Goal: Task Accomplishment & Management: Complete application form

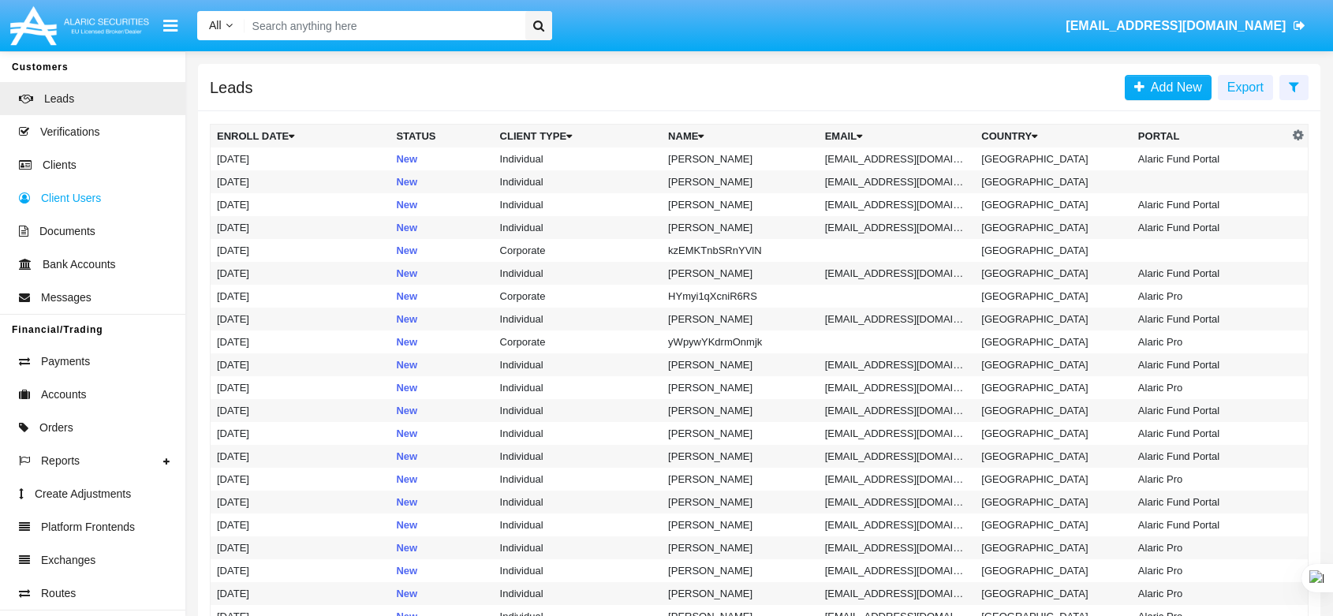
click at [78, 147] on link "Verifications" at bounding box center [92, 131] width 185 height 33
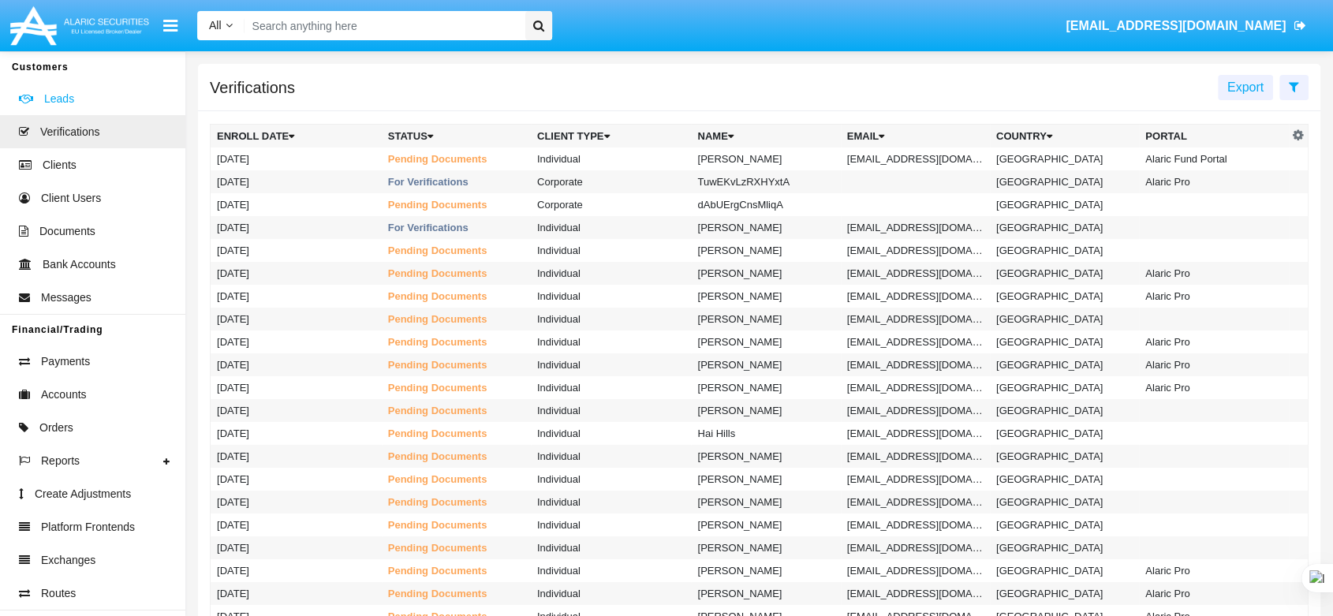
click at [84, 98] on link "Leads" at bounding box center [92, 98] width 185 height 33
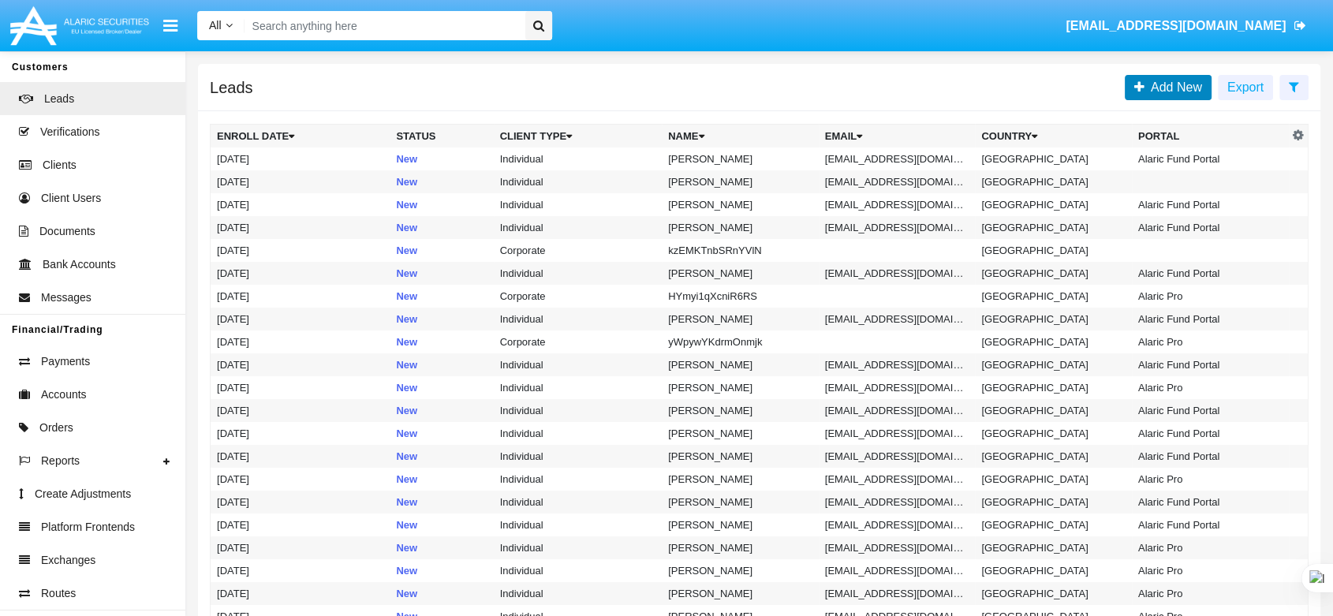
click at [1167, 88] on span "Add New" at bounding box center [1174, 86] width 58 height 13
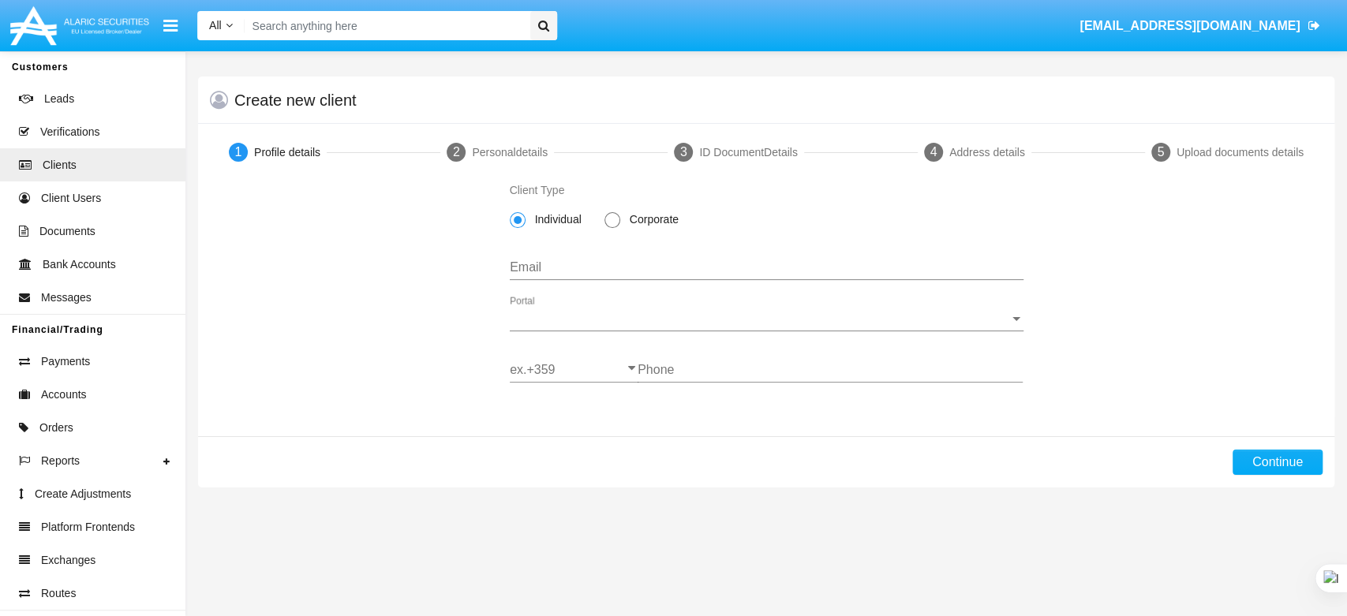
click at [600, 275] on input "Email" at bounding box center [767, 267] width 514 height 14
drag, startPoint x: 578, startPoint y: 279, endPoint x: 546, endPoint y: 259, distance: 37.6
click at [547, 257] on div "Email" at bounding box center [767, 263] width 514 height 36
paste input "[EMAIL_ADDRESS][DOMAIN_NAME]"
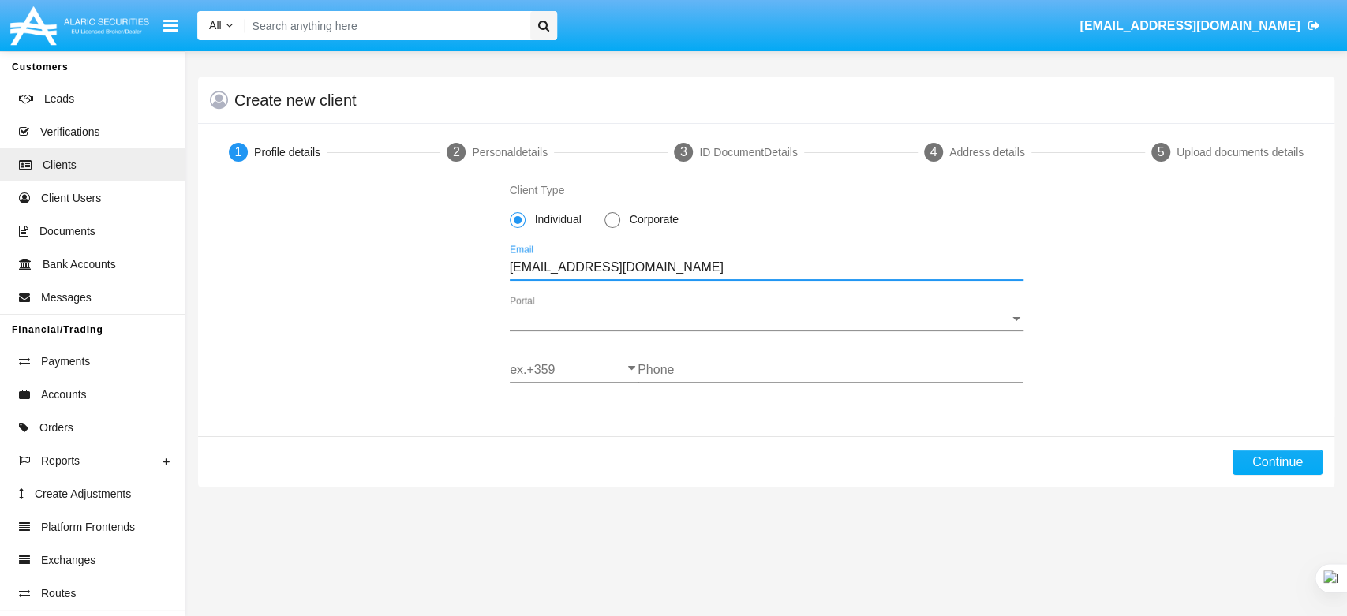
type input "[EMAIL_ADDRESS][DOMAIN_NAME]"
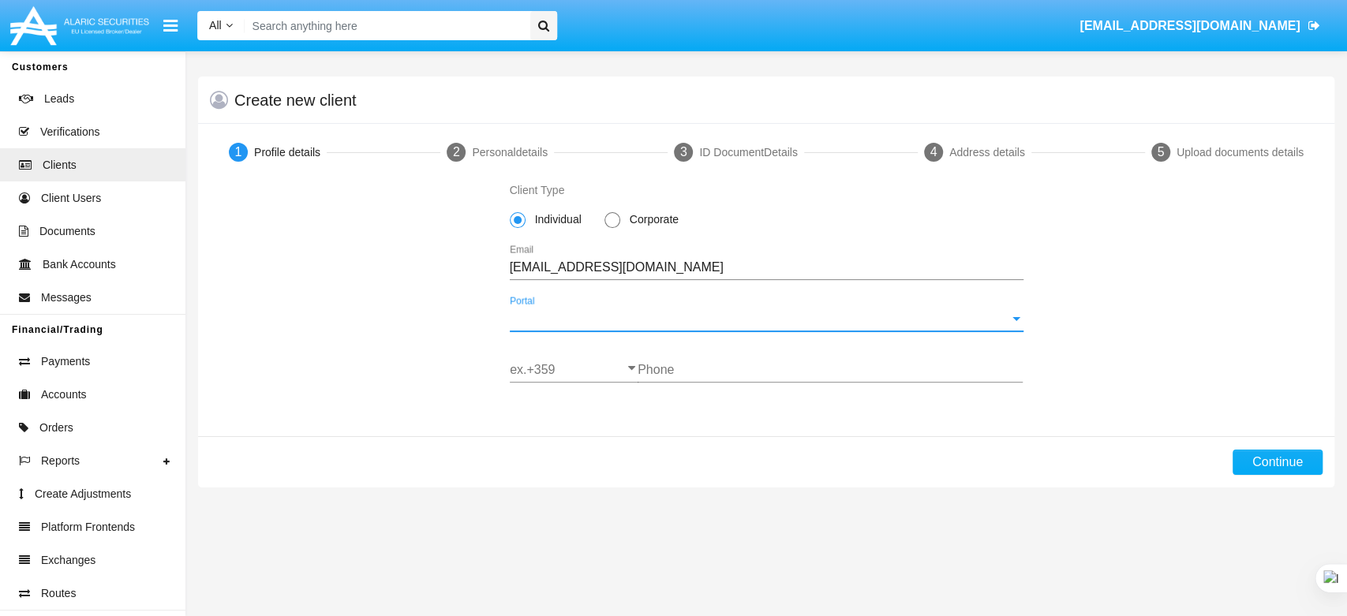
click at [568, 314] on span "Portal" at bounding box center [759, 319] width 499 height 14
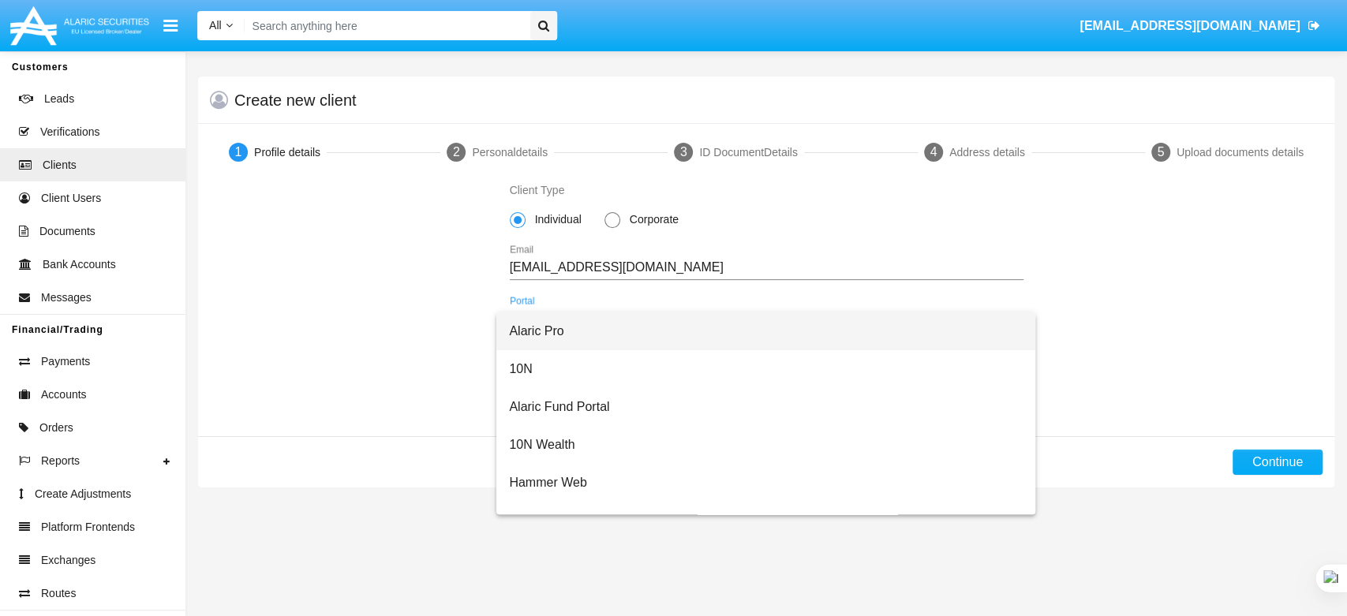
click at [559, 327] on span "Alaric Pro" at bounding box center [766, 331] width 514 height 38
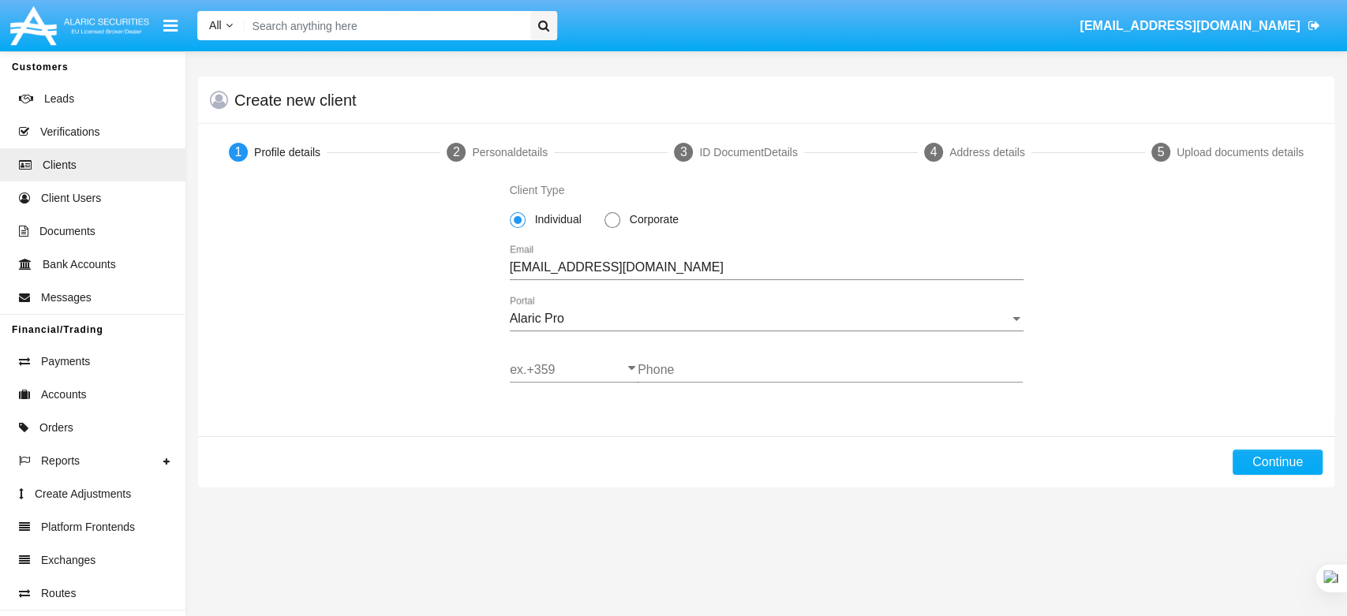
click at [530, 357] on div "ex.+359" at bounding box center [574, 365] width 129 height 36
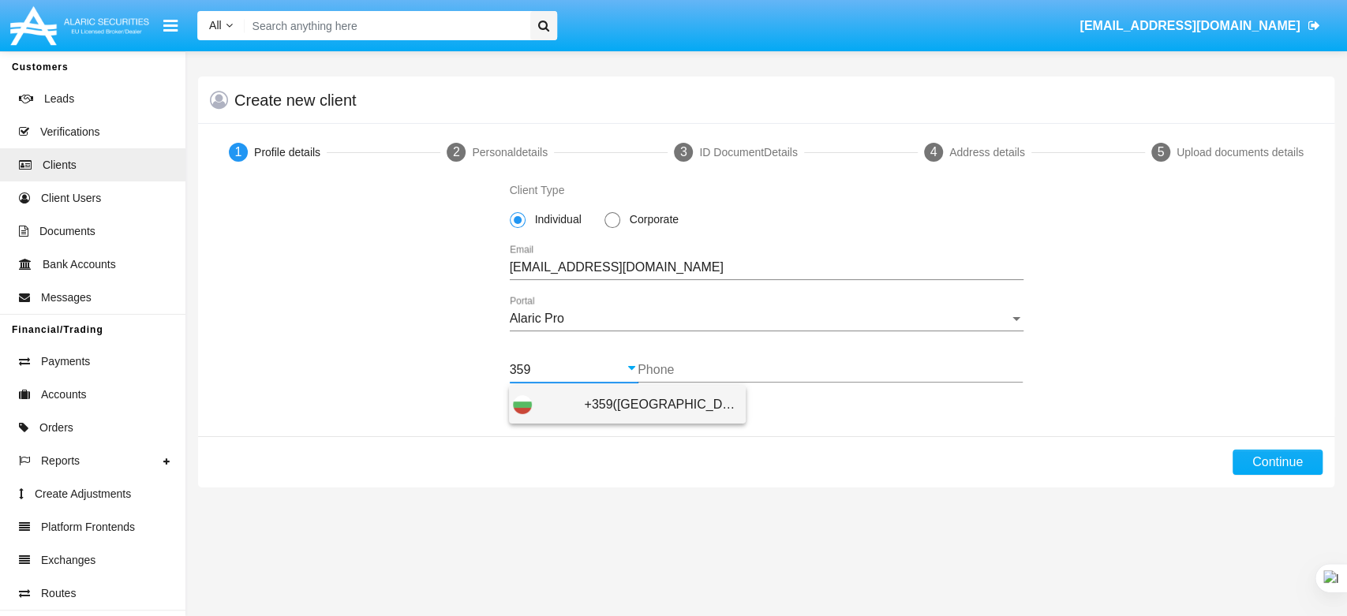
drag, startPoint x: 586, startPoint y: 387, endPoint x: 600, endPoint y: 399, distance: 18.4
click at [586, 388] on span "+359([GEOGRAPHIC_DATA])" at bounding box center [663, 405] width 158 height 38
type input "+359([GEOGRAPHIC_DATA])"
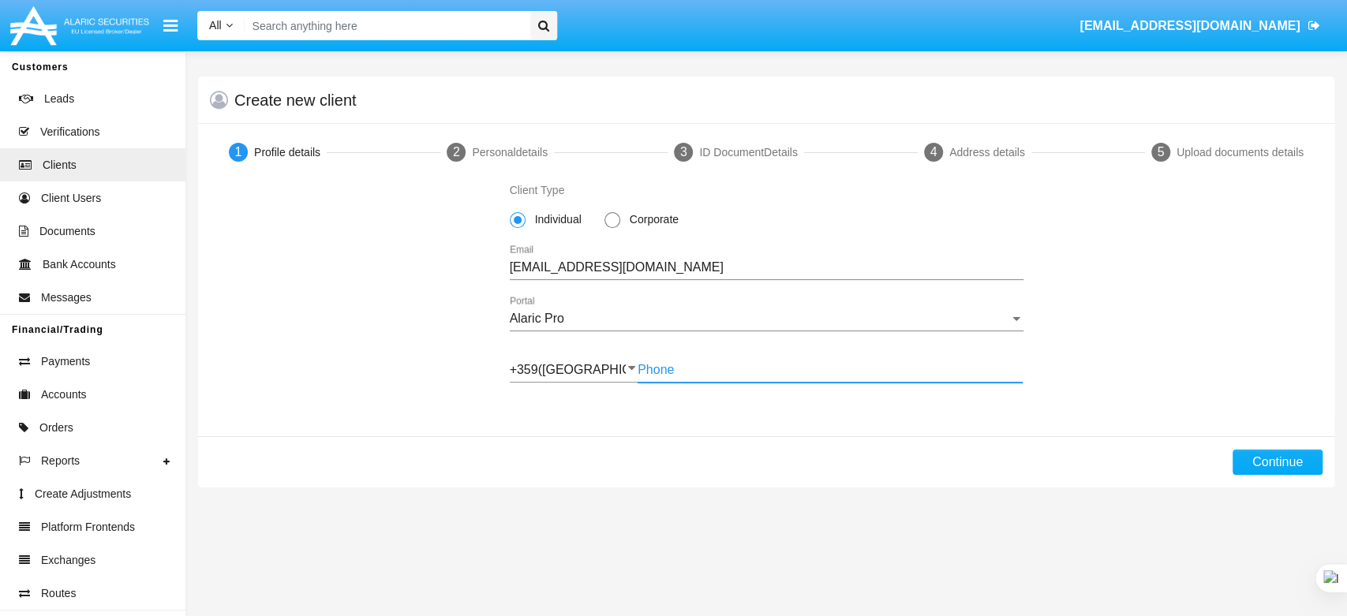
click at [662, 376] on input "Phone" at bounding box center [830, 370] width 385 height 14
type input "885371894"
click at [1256, 457] on button "Continue" at bounding box center [1277, 462] width 90 height 25
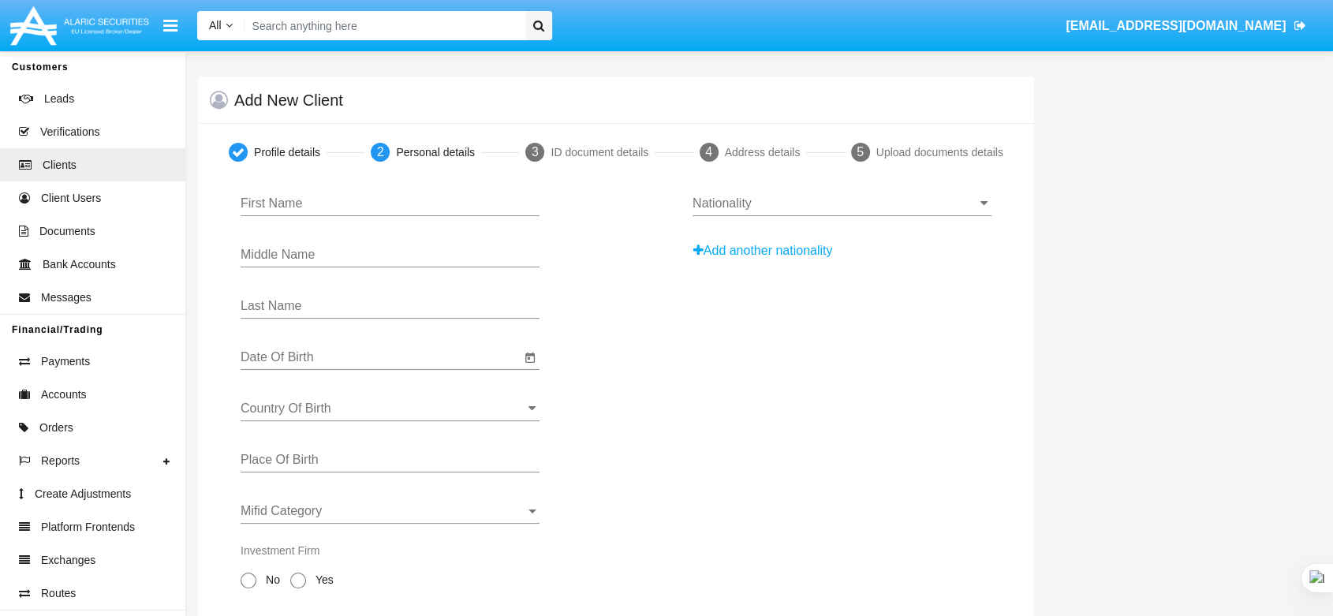
click at [320, 186] on div "First Name" at bounding box center [390, 199] width 299 height 36
type input "Nas"
click at [297, 301] on input "Last Name" at bounding box center [390, 306] width 299 height 14
type input "Ata"
click at [294, 346] on div "Date Of Birth" at bounding box center [381, 353] width 280 height 36
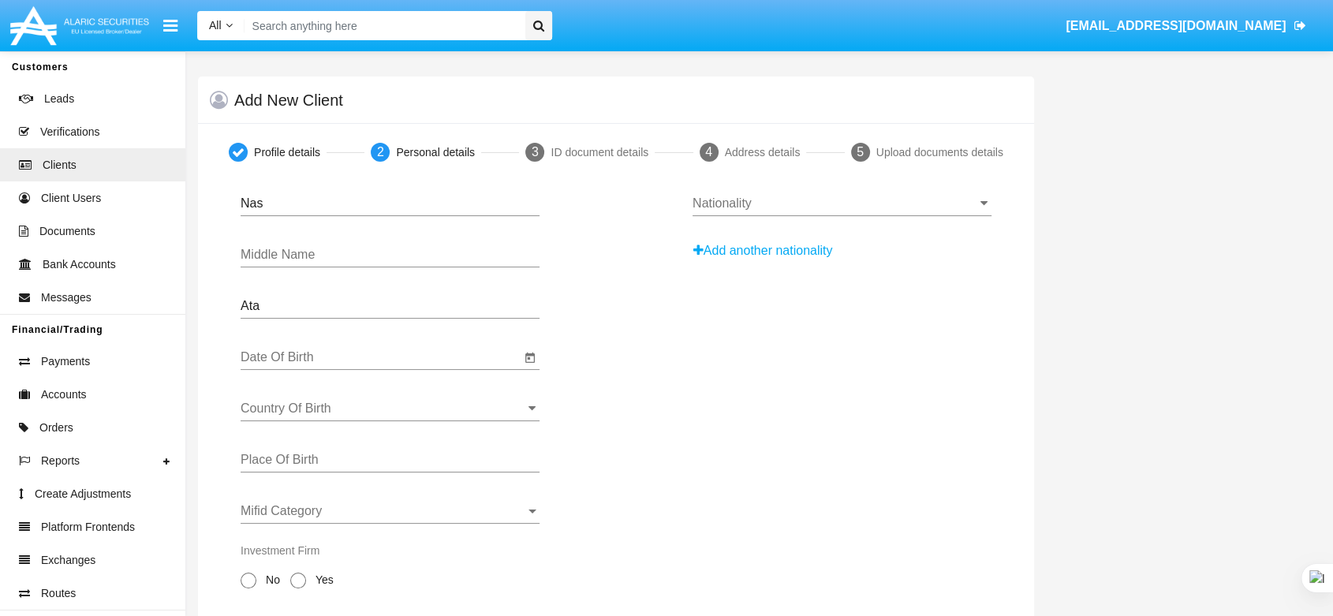
click at [286, 356] on input "Date Of Birth" at bounding box center [381, 357] width 280 height 14
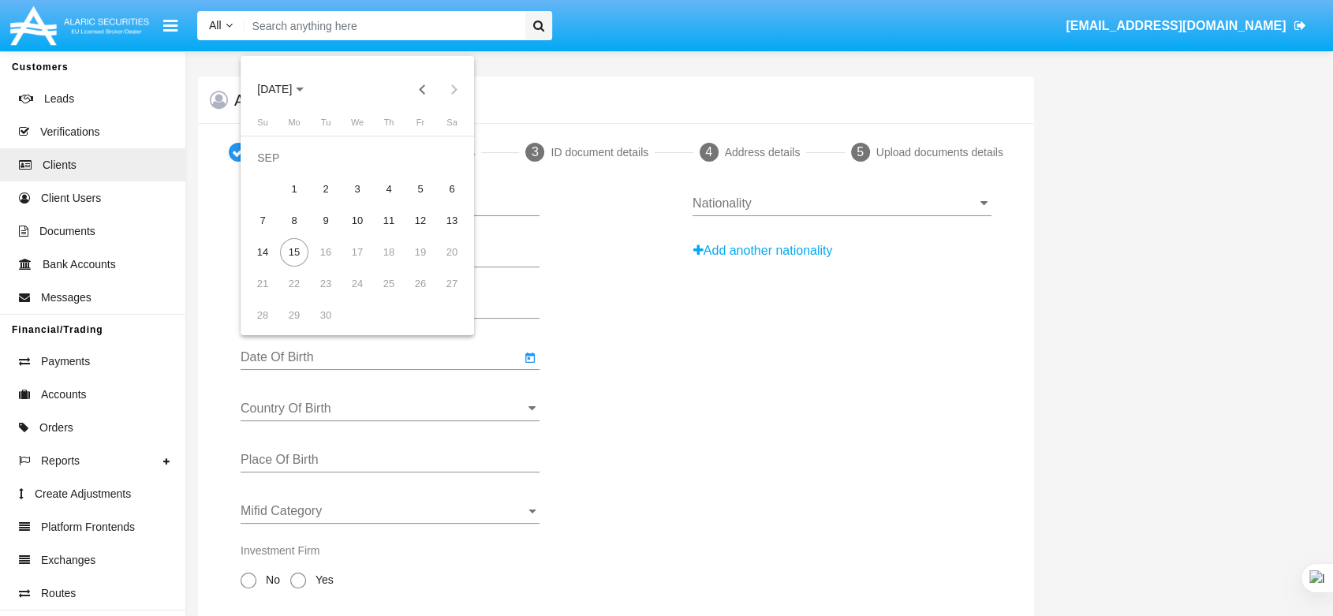
click at [292, 96] on span "[DATE]" at bounding box center [274, 90] width 35 height 13
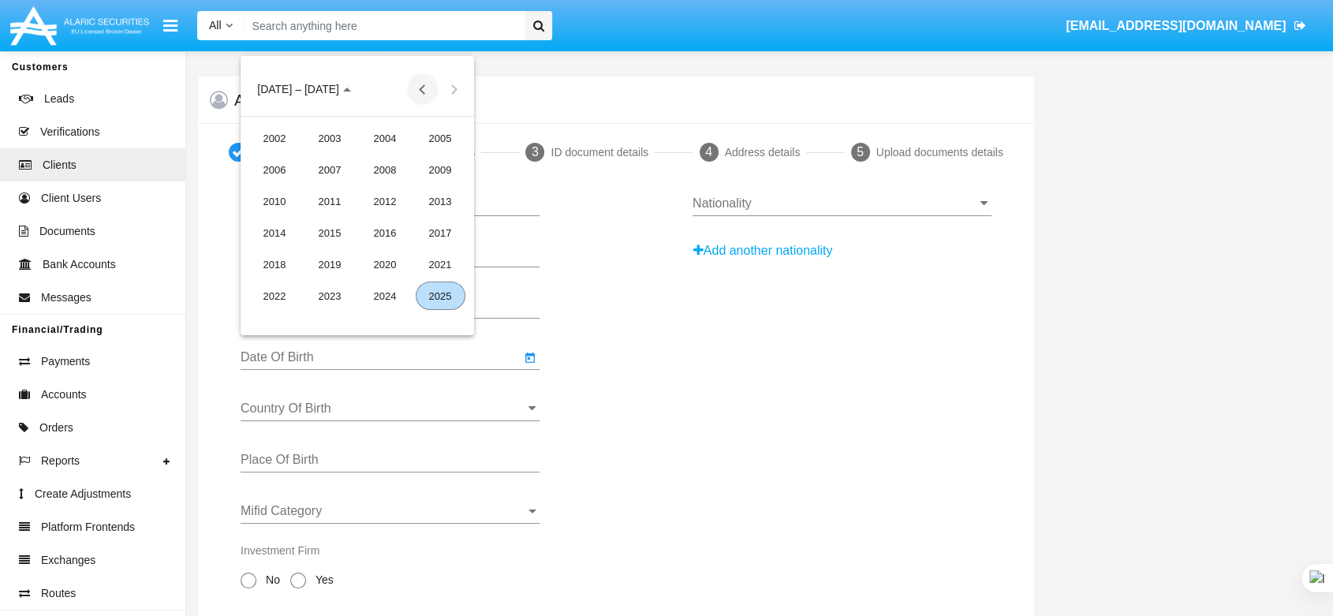
click at [423, 93] on button "Previous 20 years" at bounding box center [423, 89] width 32 height 32
click at [406, 132] on div "1980" at bounding box center [386, 138] width 50 height 28
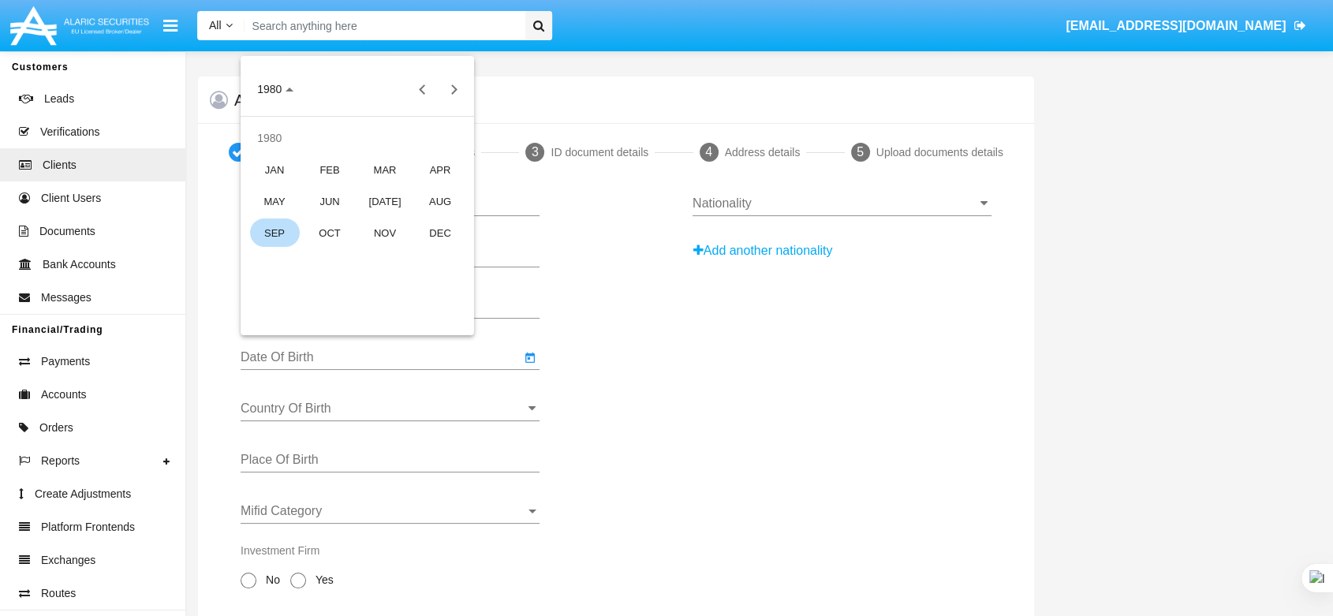
drag, startPoint x: 407, startPoint y: 132, endPoint x: 391, endPoint y: 161, distance: 33.2
click at [391, 161] on div "MAR" at bounding box center [386, 169] width 50 height 28
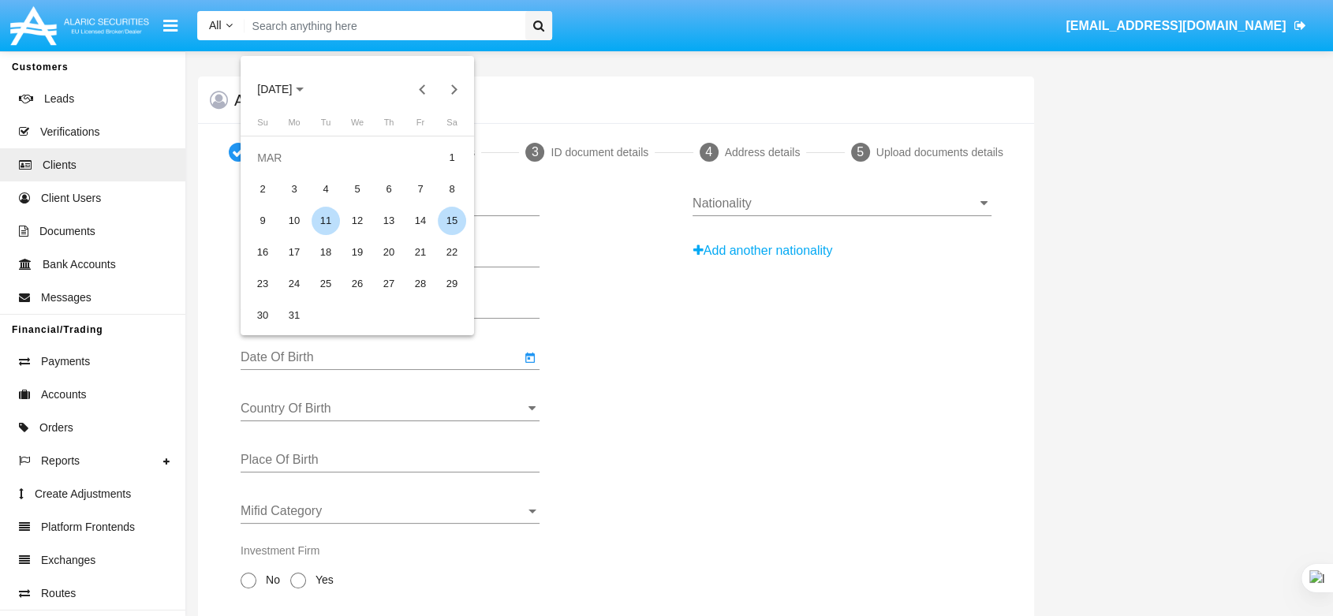
click at [337, 213] on div "11" at bounding box center [326, 221] width 28 height 28
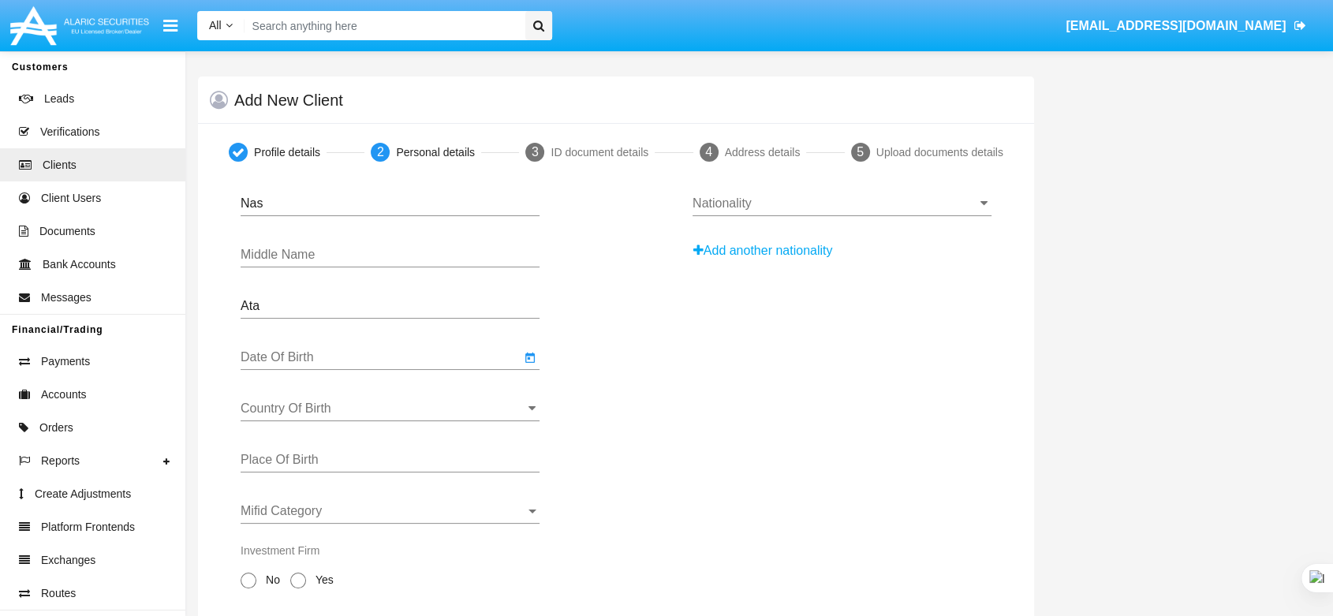
type input "[DATE]"
click at [397, 409] on input "Country Of Birth" at bounding box center [390, 409] width 299 height 14
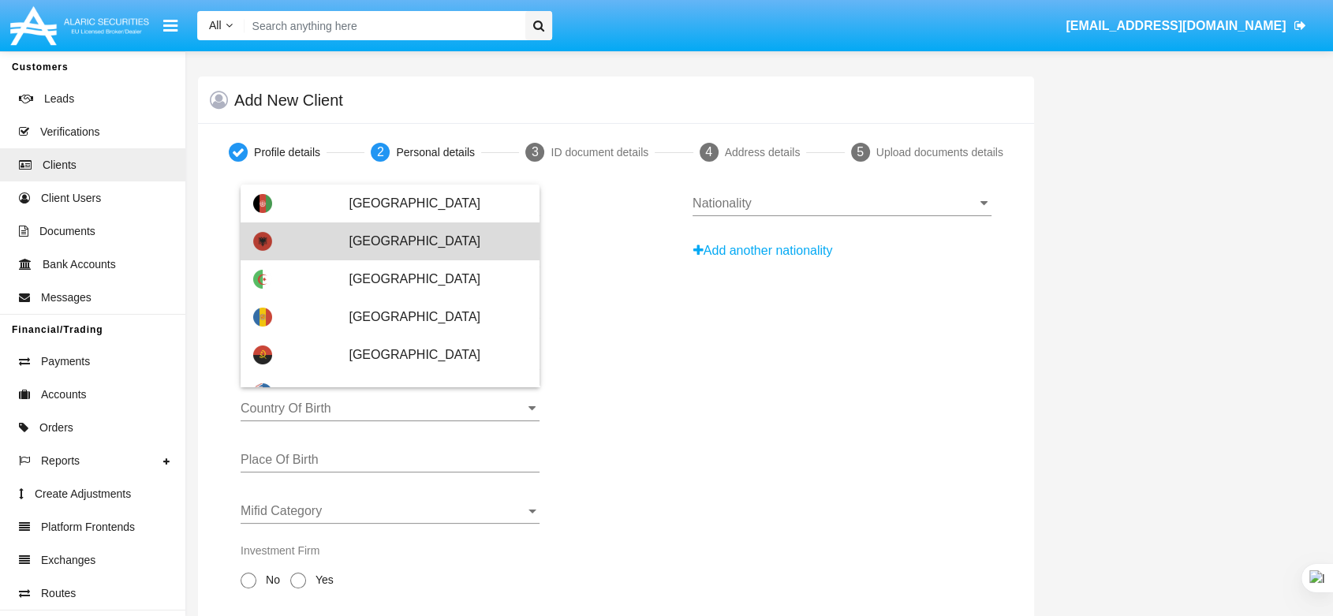
click at [402, 245] on span "[GEOGRAPHIC_DATA]" at bounding box center [438, 241] width 178 height 38
type input "[GEOGRAPHIC_DATA]"
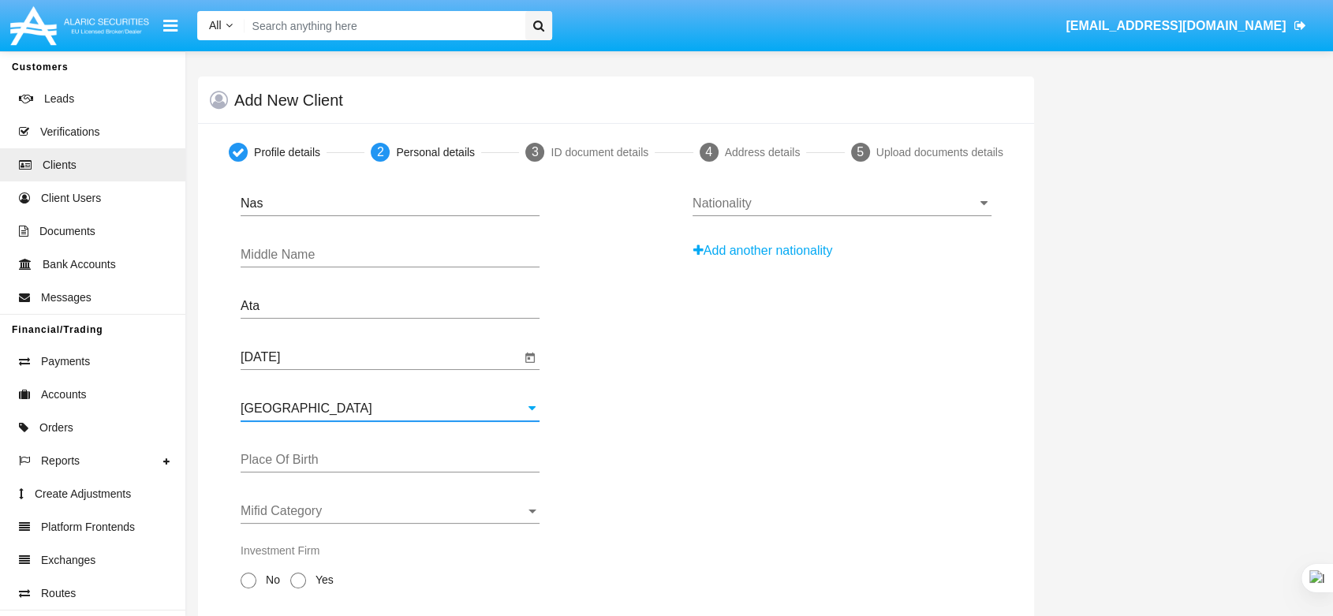
click at [325, 463] on input "Place Of Birth" at bounding box center [390, 460] width 299 height 14
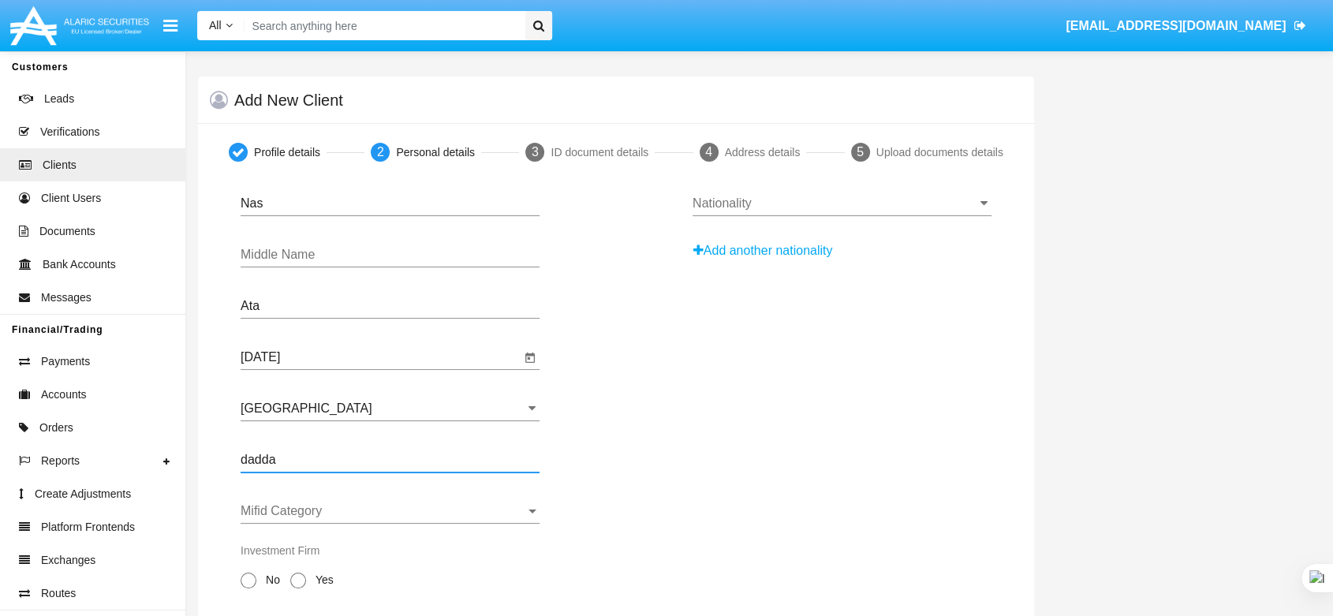
type input "dadda"
click at [305, 501] on div "Mifid Category Mifid Category" at bounding box center [390, 506] width 299 height 36
click at [290, 521] on span "Retail" at bounding box center [390, 525] width 299 height 38
click at [243, 588] on span at bounding box center [249, 581] width 16 height 16
click at [248, 589] on input "No" at bounding box center [248, 589] width 1 height 1
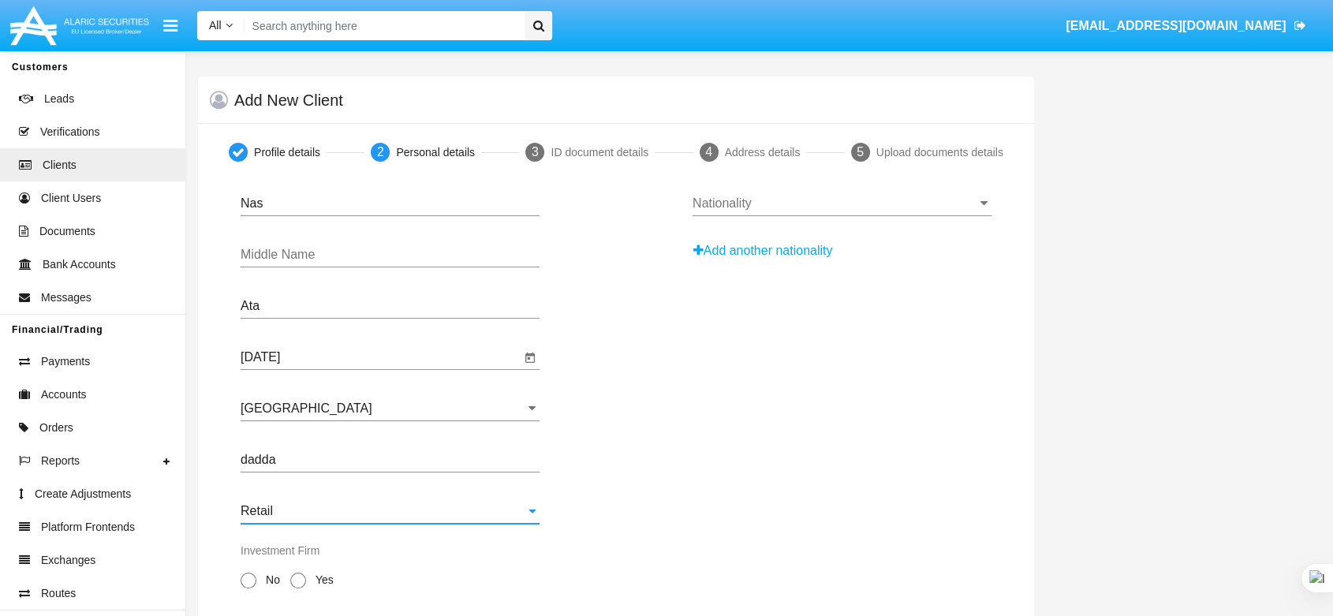
radio input "true"
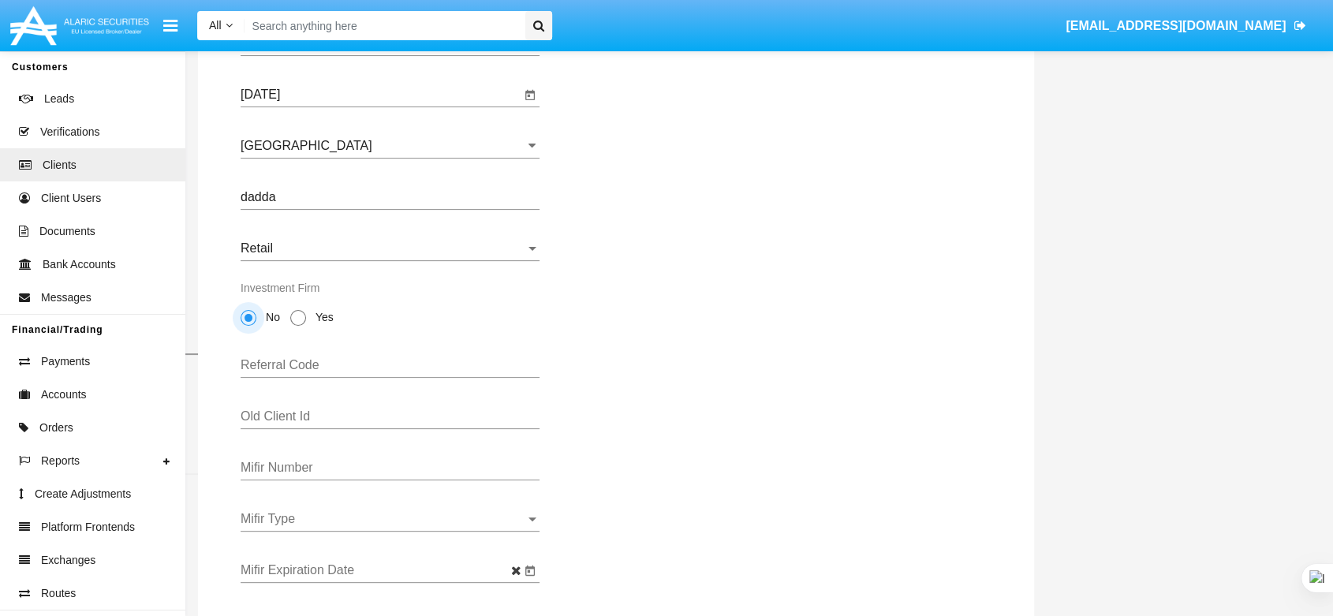
click at [313, 474] on input "Mifir Number" at bounding box center [390, 468] width 299 height 14
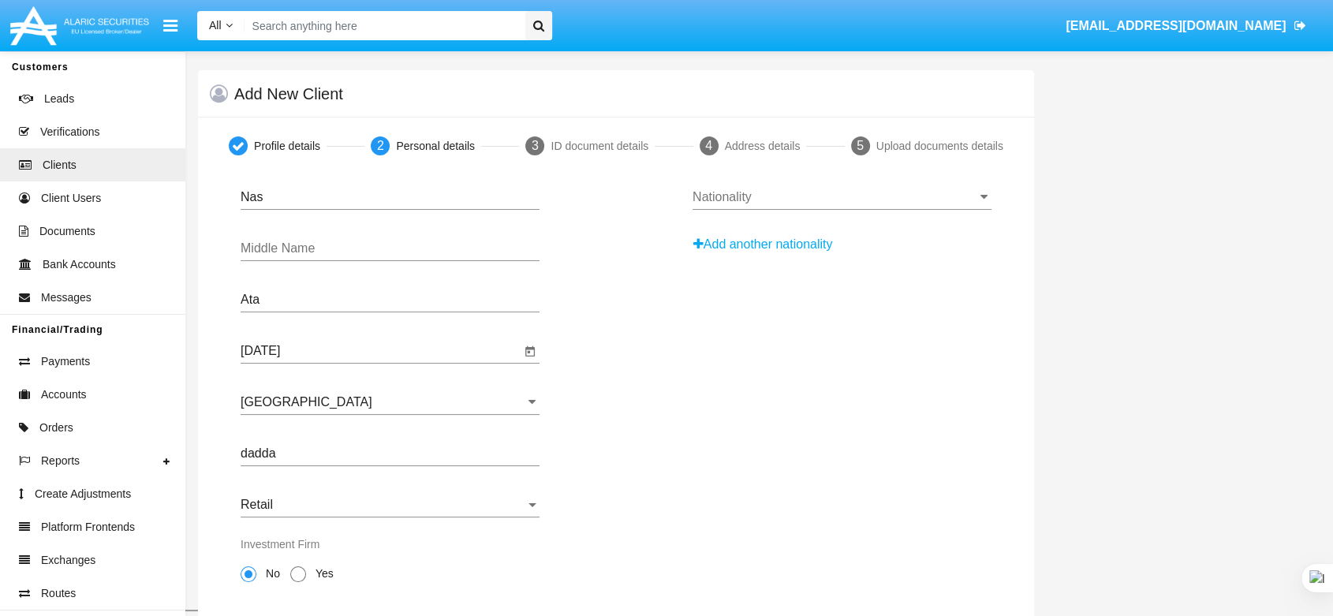
scroll to position [0, 0]
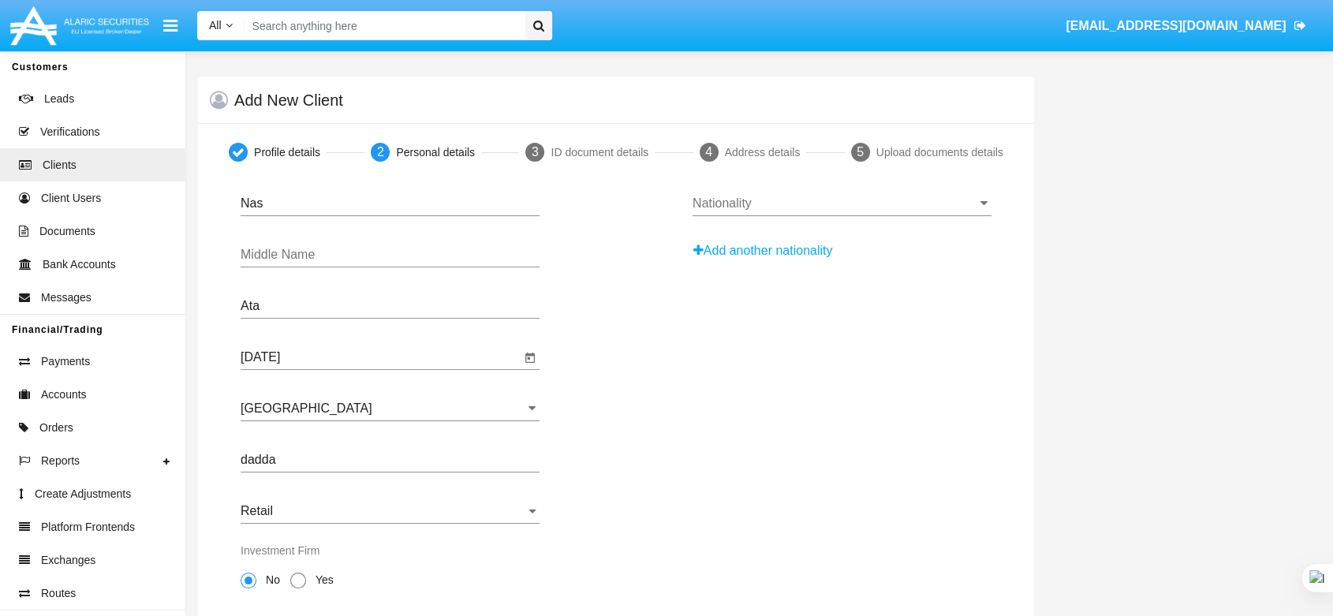
type input "535355"
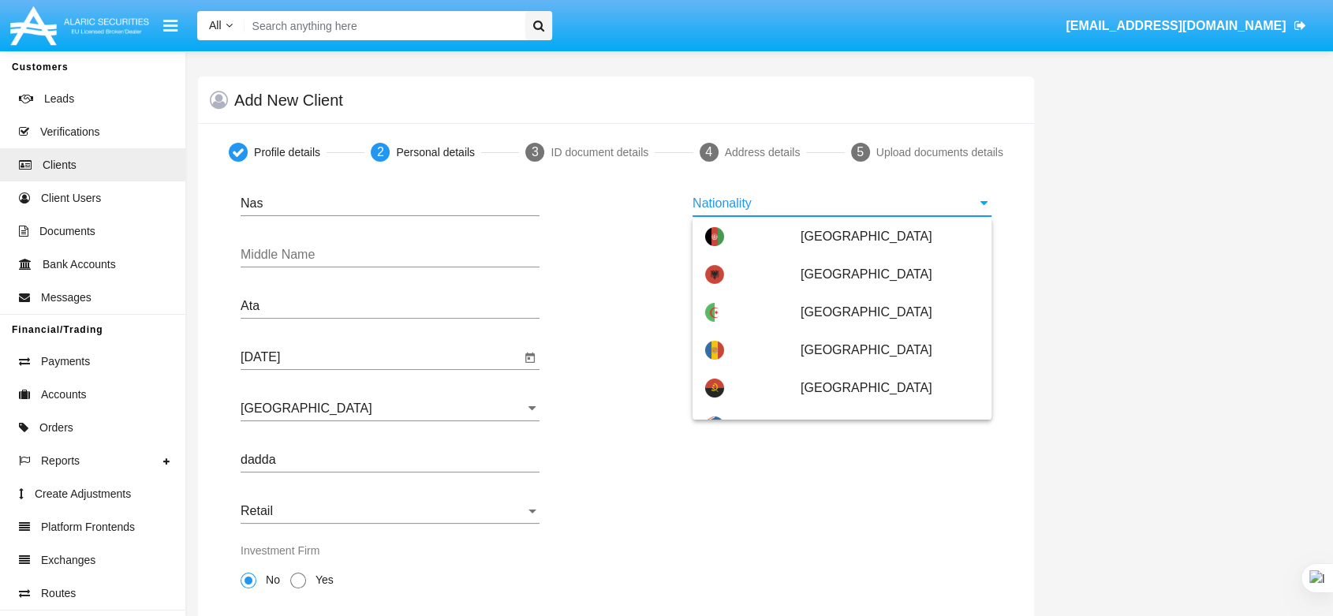
click at [758, 200] on input "Nationality" at bounding box center [842, 203] width 299 height 14
click at [787, 286] on div "[GEOGRAPHIC_DATA]" at bounding box center [842, 275] width 274 height 38
type input "[GEOGRAPHIC_DATA]"
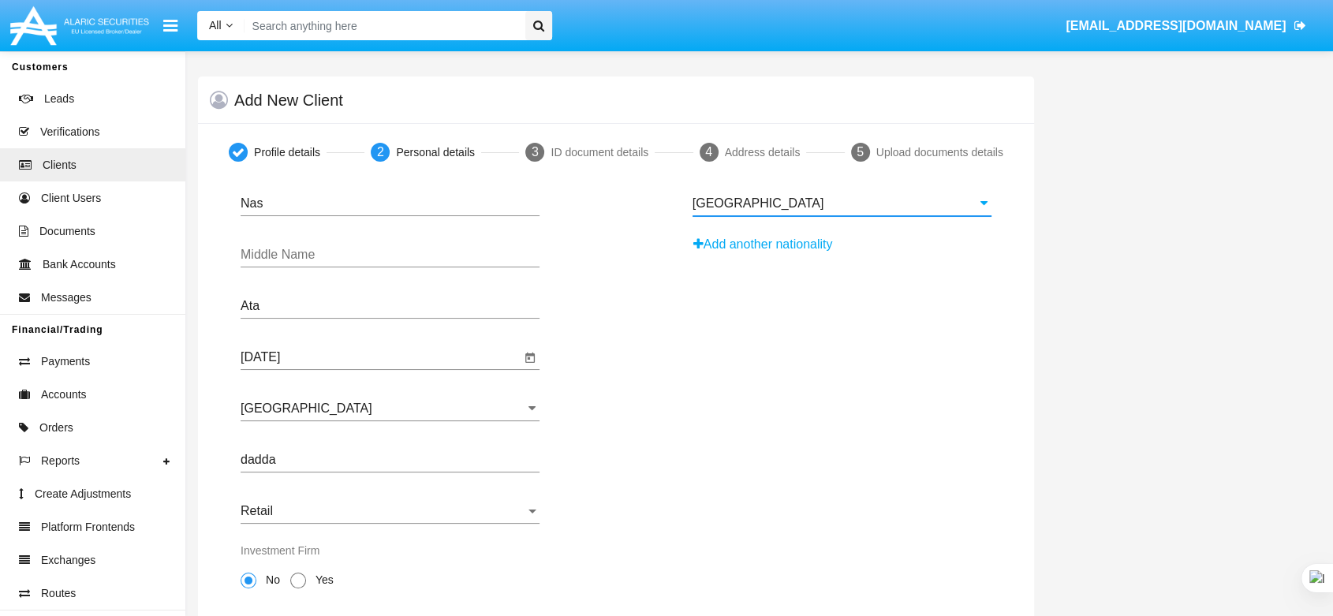
scroll to position [363, 0]
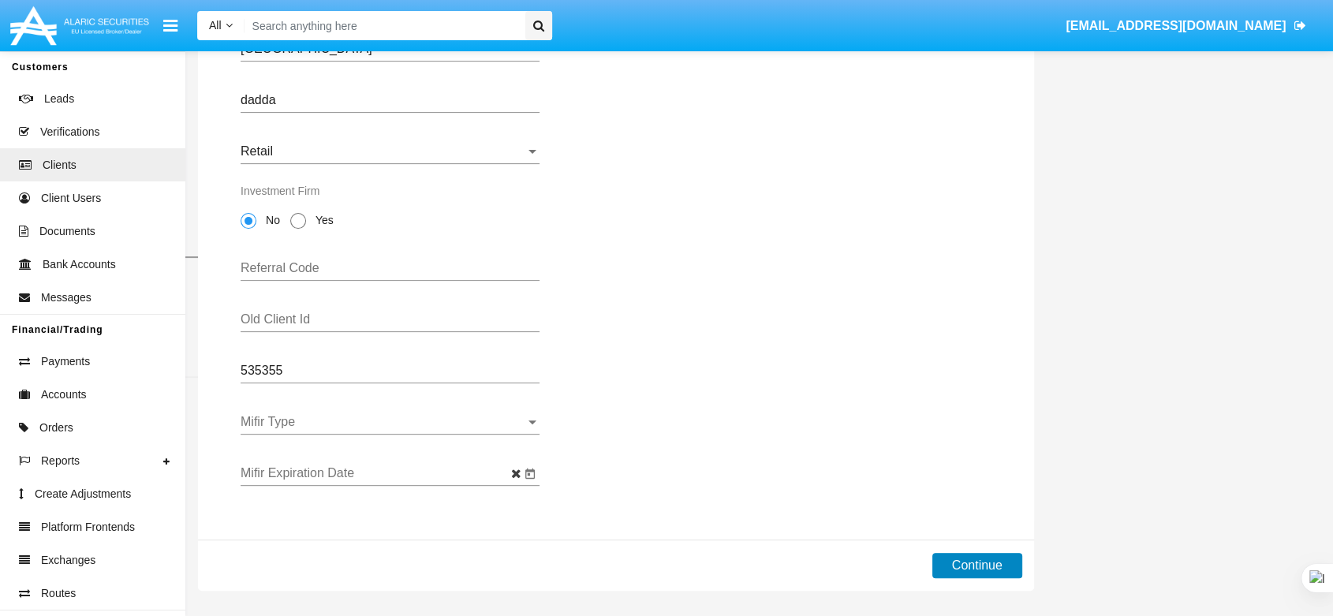
click at [953, 557] on button "Continue" at bounding box center [978, 565] width 90 height 25
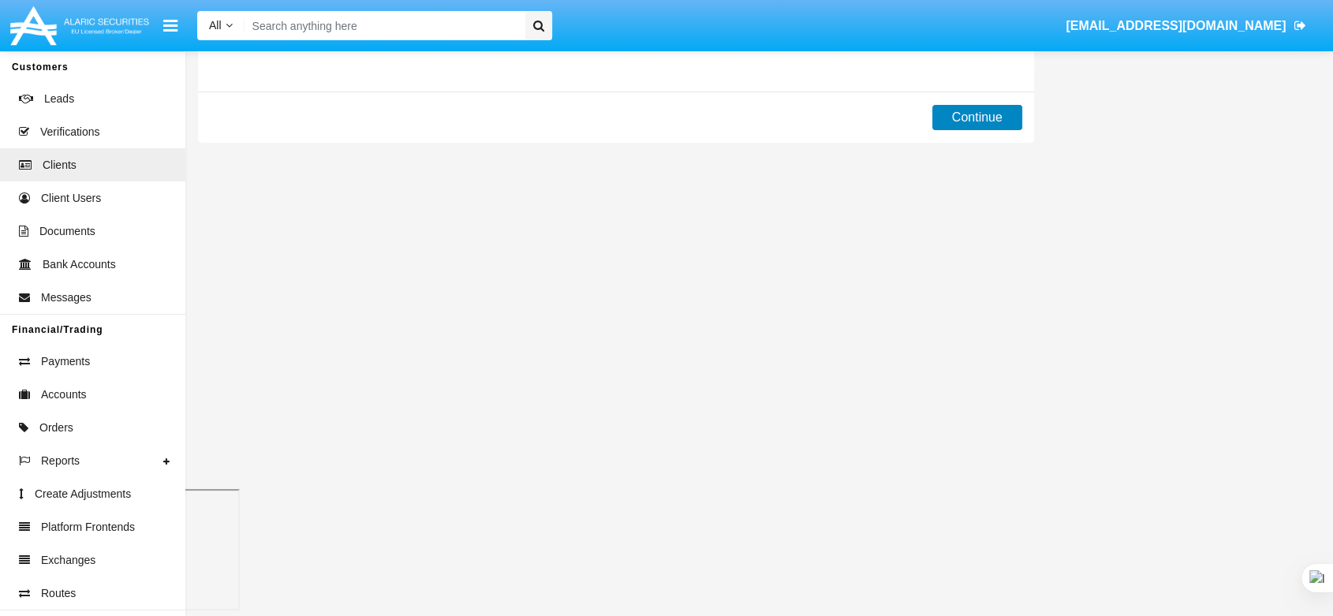
scroll to position [0, 0]
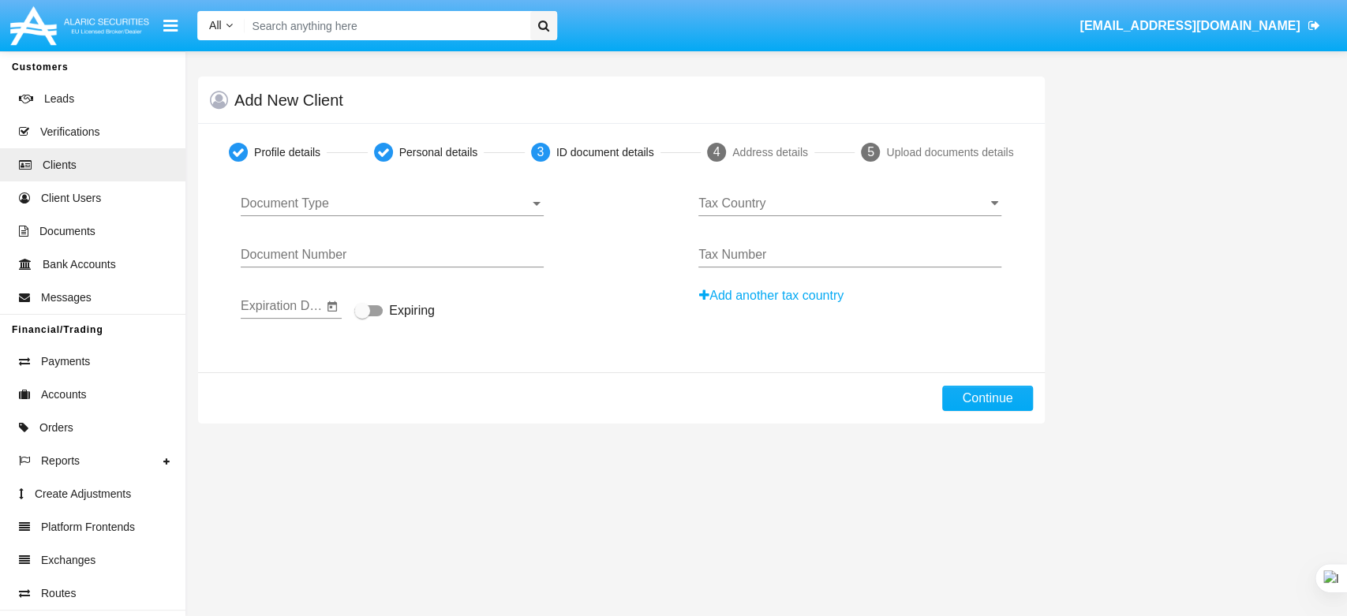
click at [351, 204] on span "Document Type" at bounding box center [385, 203] width 289 height 14
click at [351, 204] on span "Passport" at bounding box center [380, 215] width 278 height 38
click at [409, 267] on div "Document Number" at bounding box center [392, 250] width 303 height 36
type input "6466"
drag, startPoint x: 387, startPoint y: 310, endPoint x: 707, endPoint y: 253, distance: 325.3
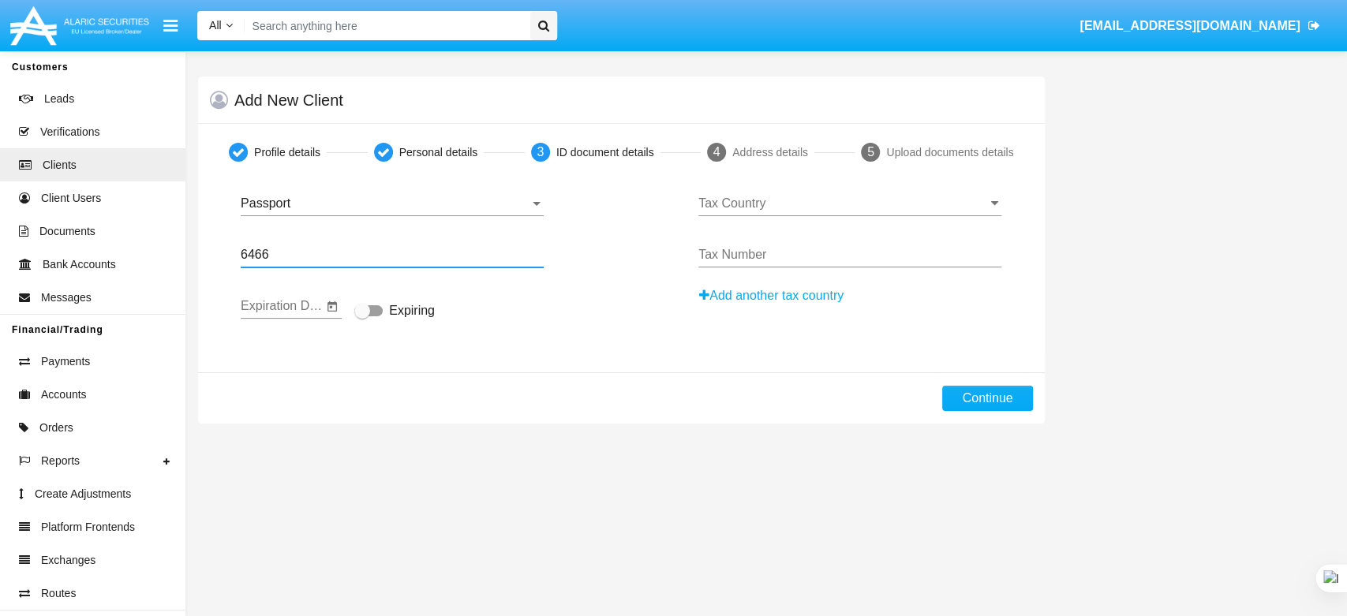
click at [387, 310] on label "Expiring" at bounding box center [394, 310] width 80 height 19
click at [362, 316] on input "Expiring" at bounding box center [361, 316] width 1 height 1
checkbox input "true"
click at [772, 208] on input "Tax Country" at bounding box center [849, 203] width 303 height 14
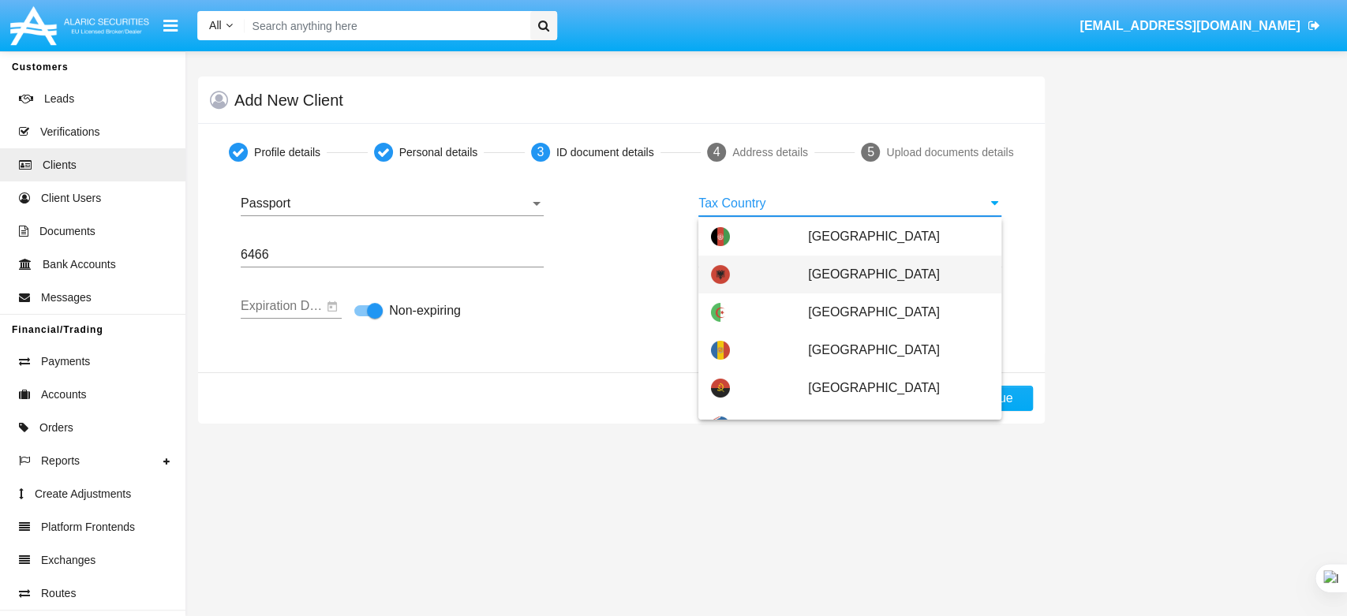
click at [796, 267] on div "[GEOGRAPHIC_DATA]" at bounding box center [850, 275] width 278 height 38
type input "[GEOGRAPHIC_DATA]"
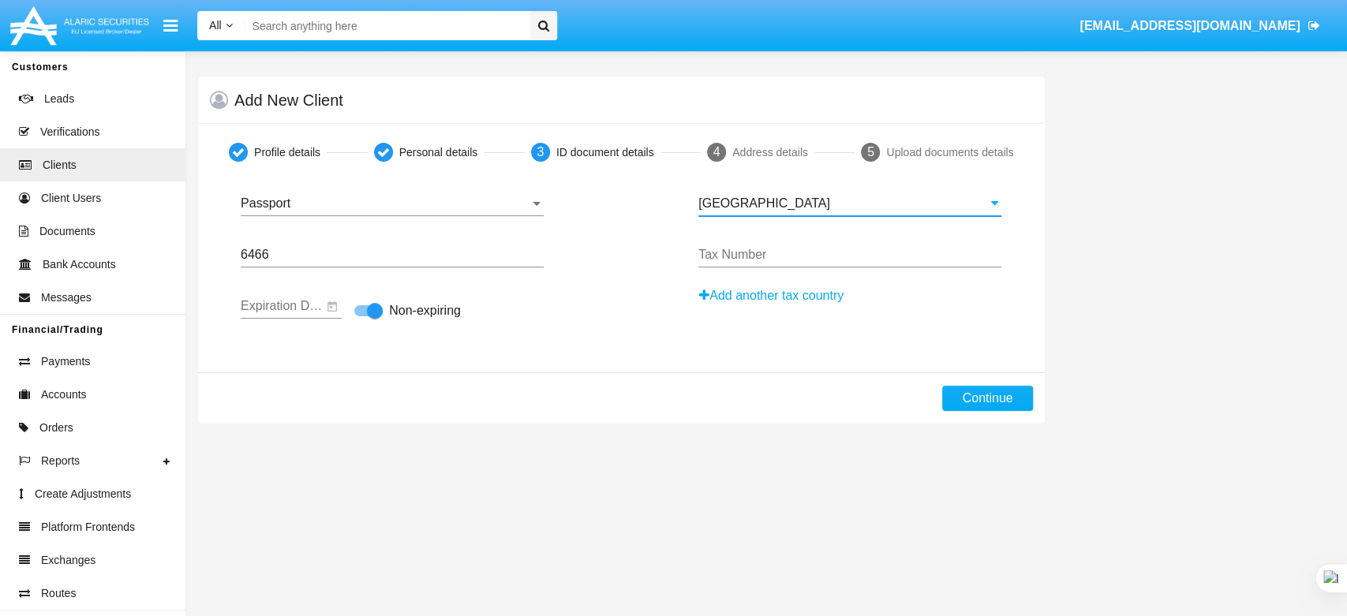
click at [776, 240] on div "Tax Number" at bounding box center [849, 250] width 303 height 36
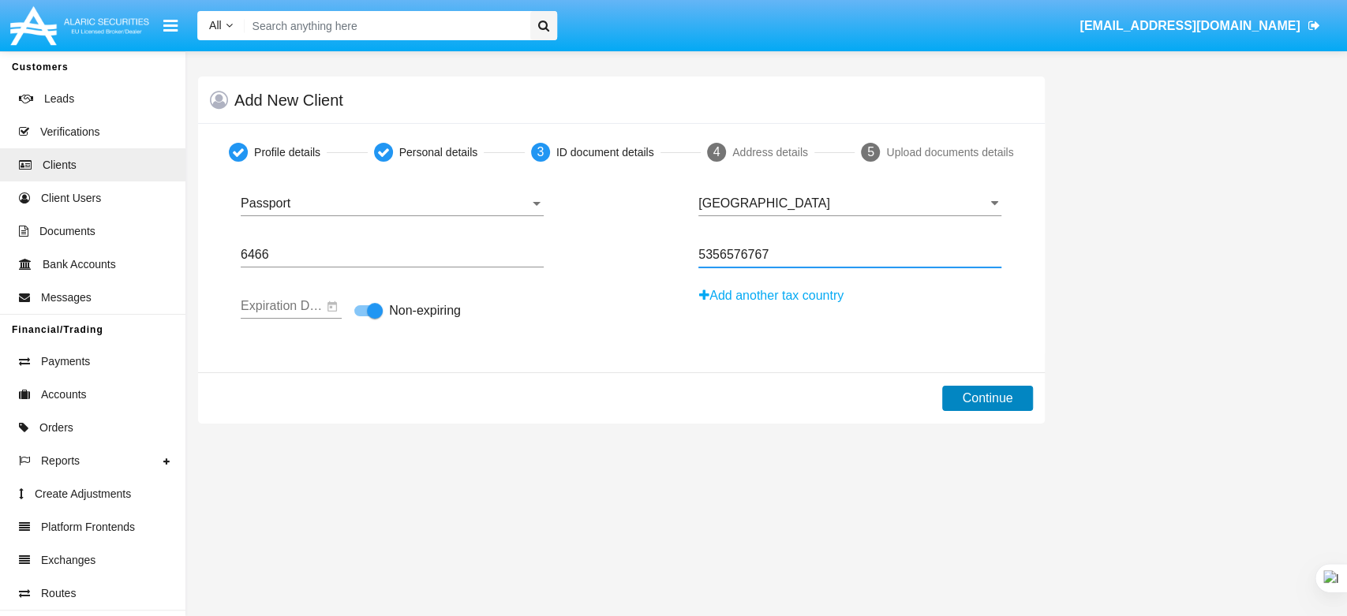
type input "5356576767"
click at [1005, 387] on button "Continue" at bounding box center [987, 398] width 90 height 25
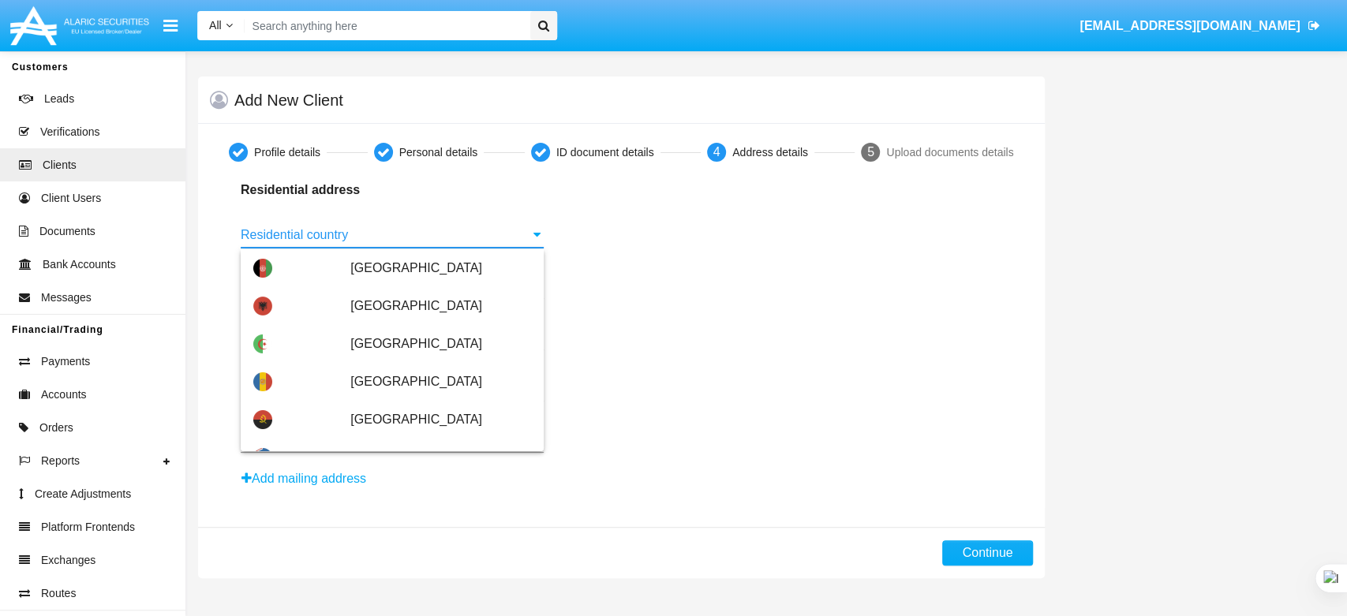
click at [335, 239] on input "Residential country" at bounding box center [392, 235] width 303 height 14
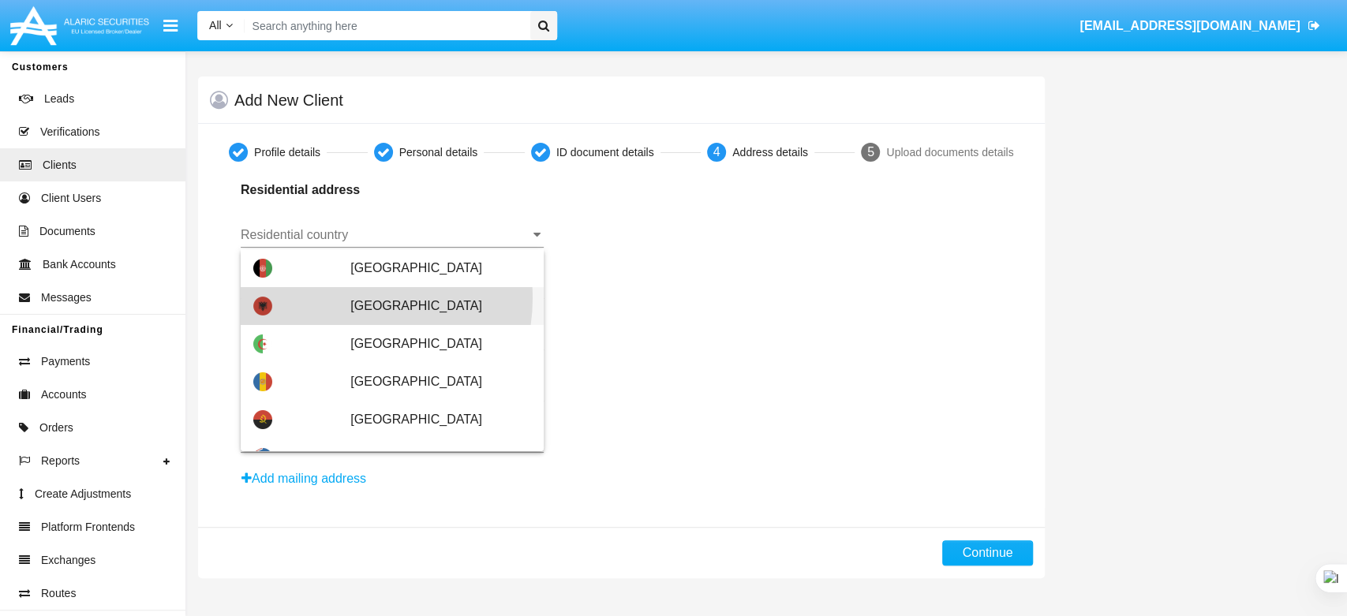
click at [350, 298] on span "[GEOGRAPHIC_DATA]" at bounding box center [440, 306] width 181 height 38
type input "[GEOGRAPHIC_DATA]"
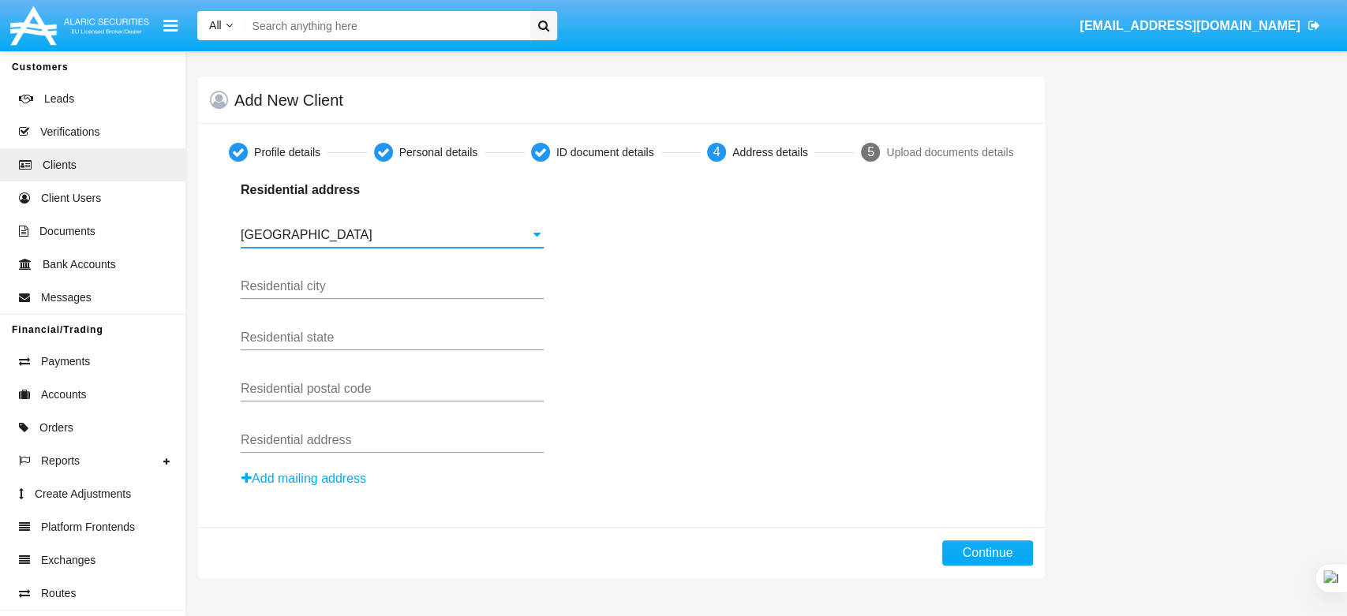
click at [375, 269] on div "Residential city" at bounding box center [392, 282] width 303 height 36
type input "faf"
click at [320, 339] on input "Residential state" at bounding box center [392, 338] width 303 height 14
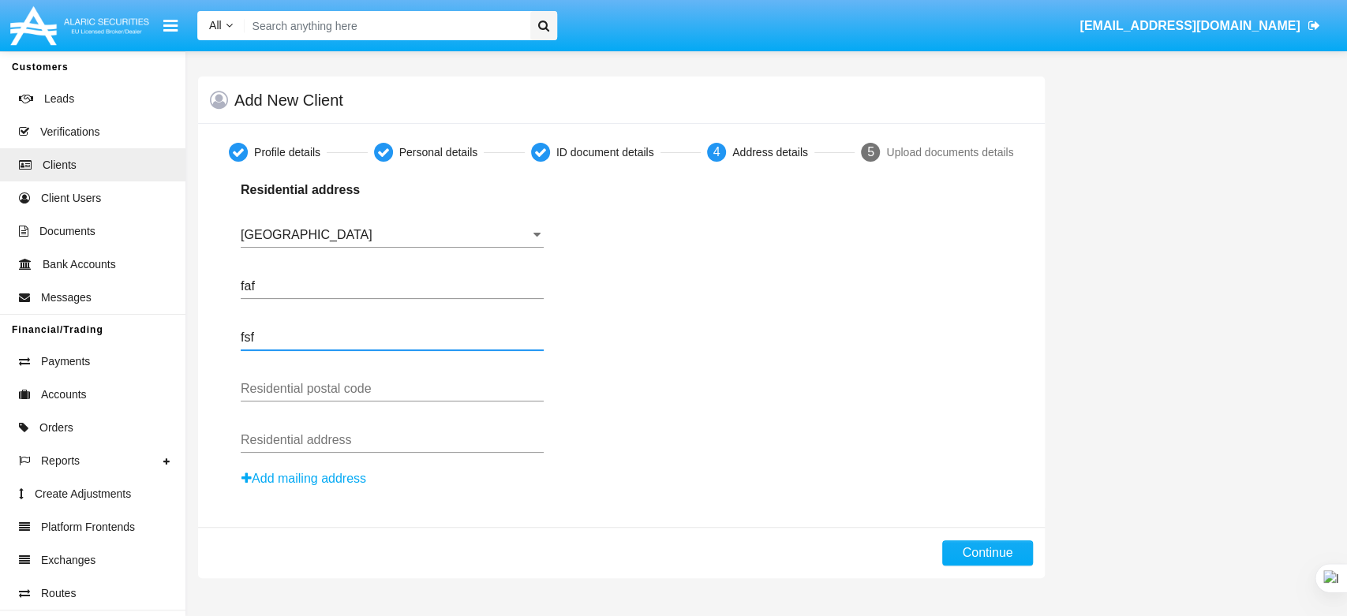
type input "fsf"
click at [301, 397] on div "Residential postal code" at bounding box center [392, 384] width 303 height 36
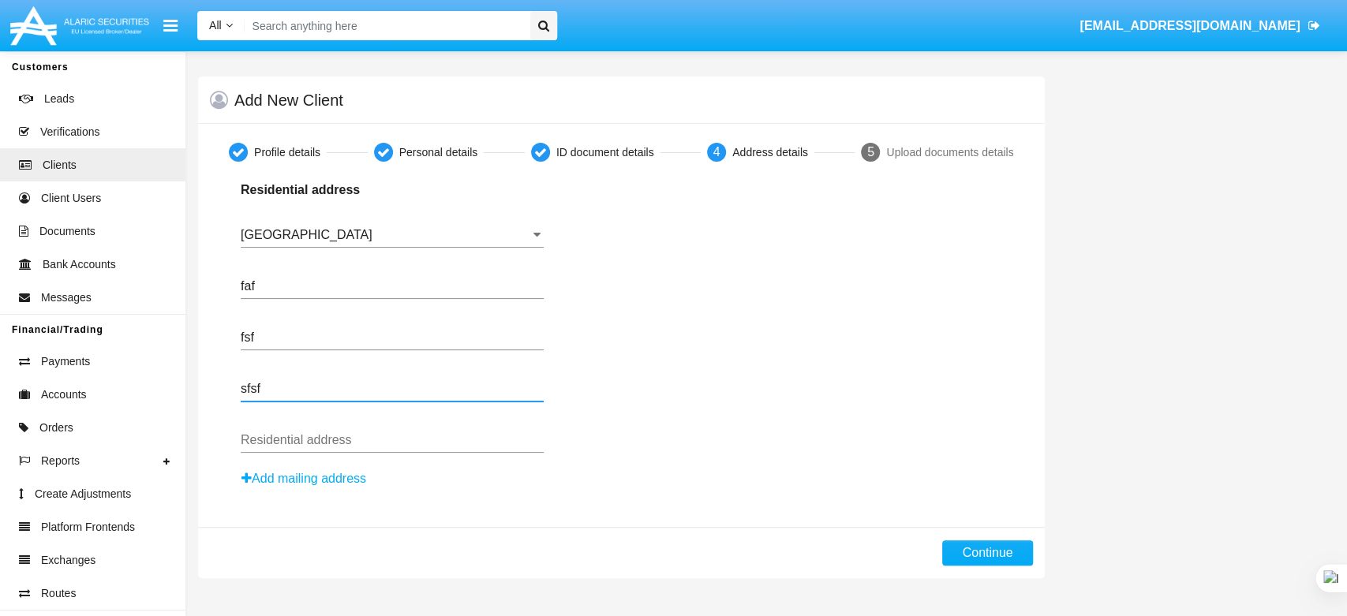
type input "sfsf"
click at [303, 432] on div "Residential address" at bounding box center [392, 435] width 303 height 36
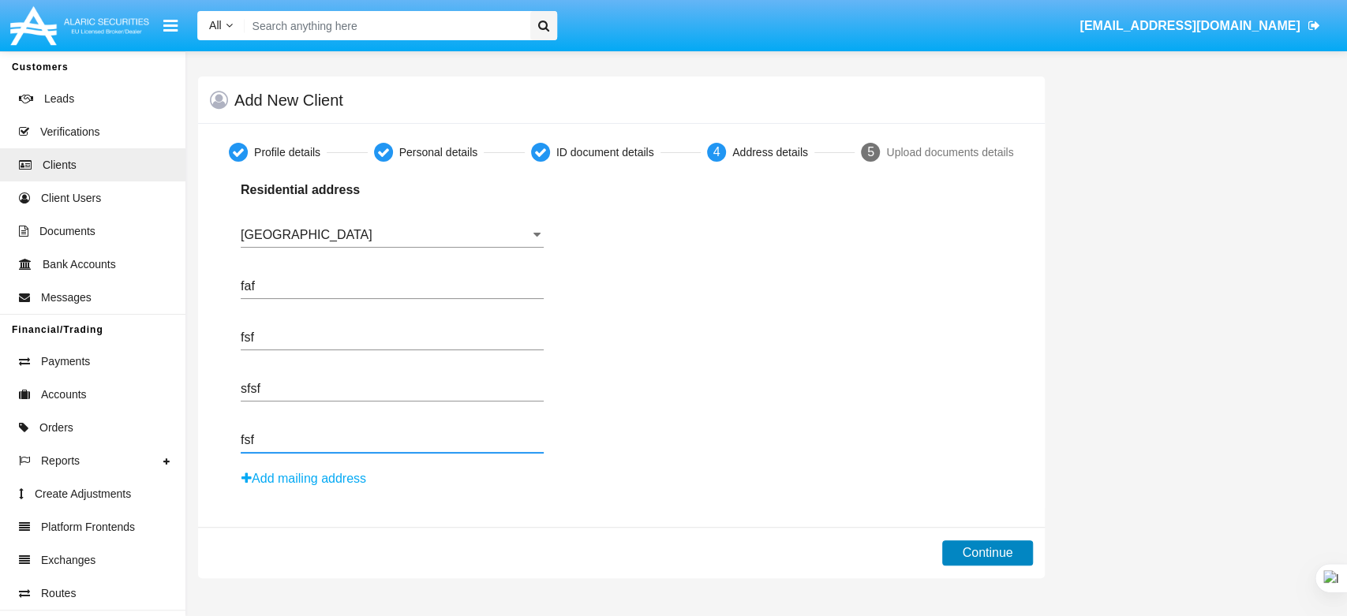
type input "fsf"
click at [944, 556] on button "Continue" at bounding box center [987, 552] width 90 height 25
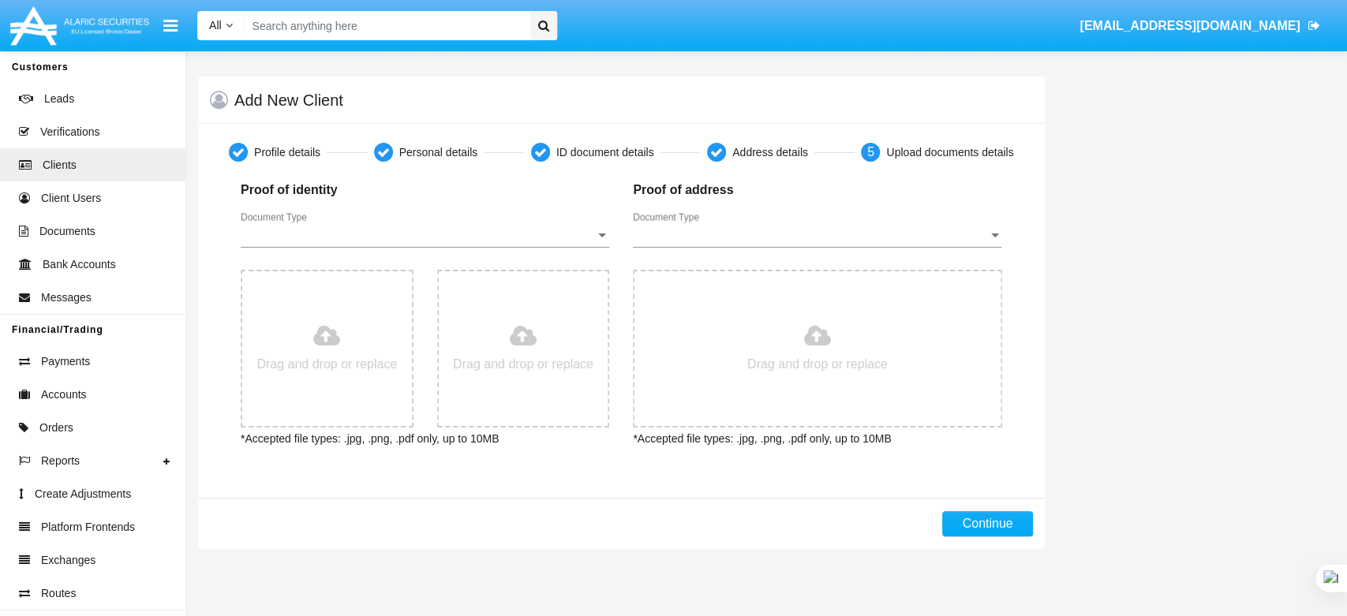
click at [514, 245] on div "Document Type Document Type" at bounding box center [425, 230] width 368 height 36
drag, startPoint x: 514, startPoint y: 245, endPoint x: 534, endPoint y: 249, distance: 20.0
click at [510, 245] on span "Passport" at bounding box center [425, 247] width 368 height 38
click at [725, 228] on span "Document Type" at bounding box center [810, 235] width 354 height 14
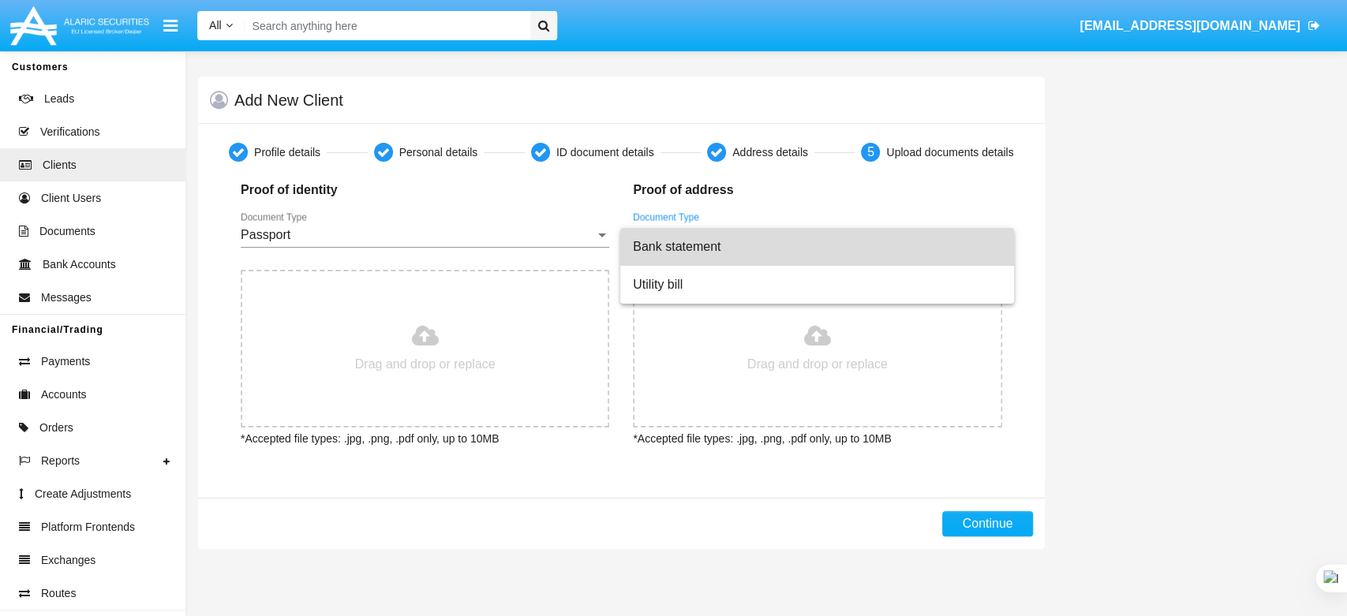
click at [675, 257] on span "Bank statement" at bounding box center [817, 247] width 368 height 38
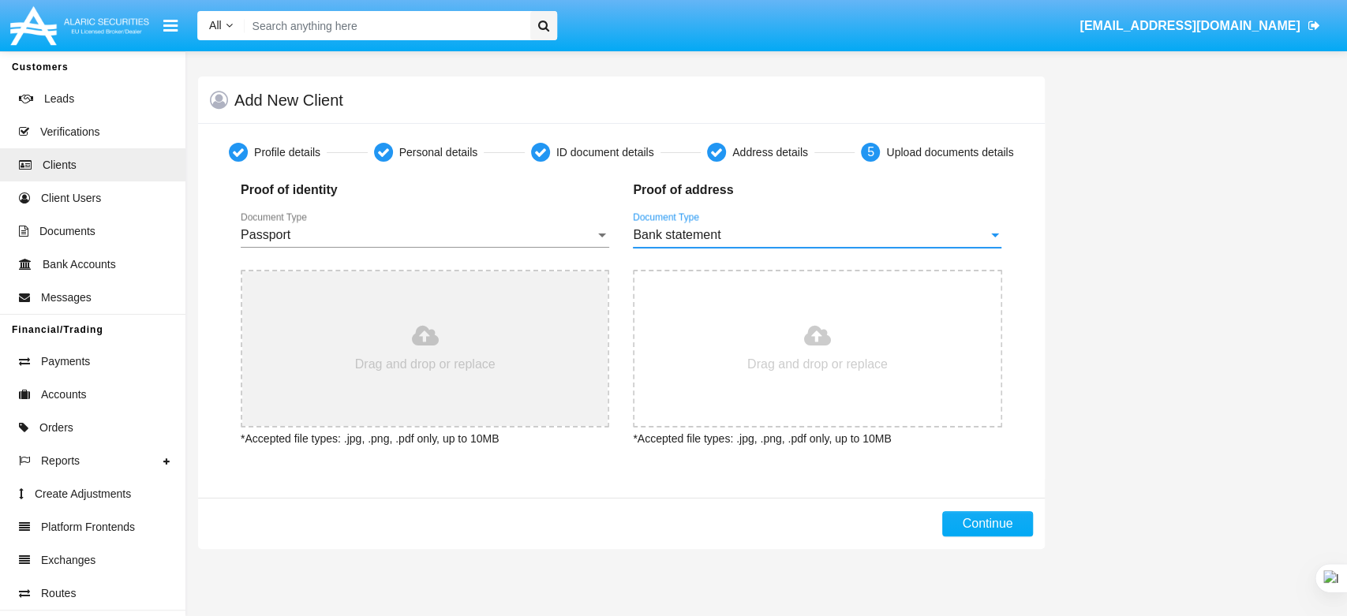
click at [510, 344] on input "file" at bounding box center [424, 348] width 365 height 155
type input "C:\fakepath\passport-data-page-large.jpg"
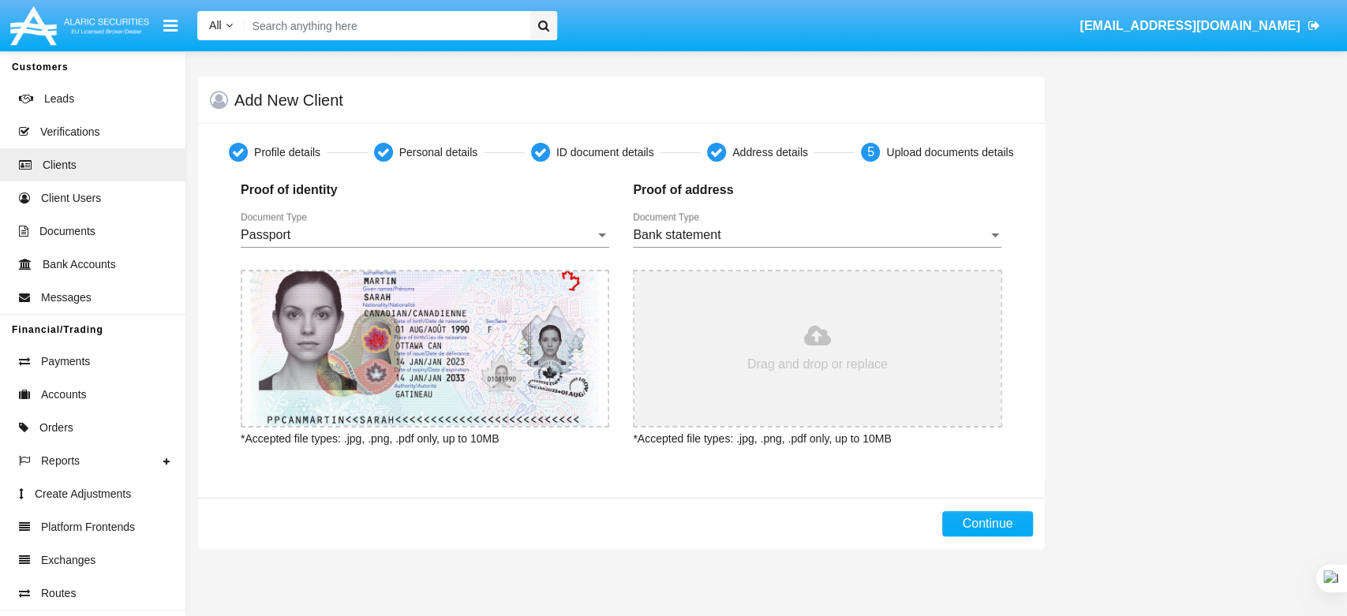
click at [689, 368] on input "file" at bounding box center [816, 348] width 365 height 155
type input "C:\fakepath\passport-data-page-large.jpg"
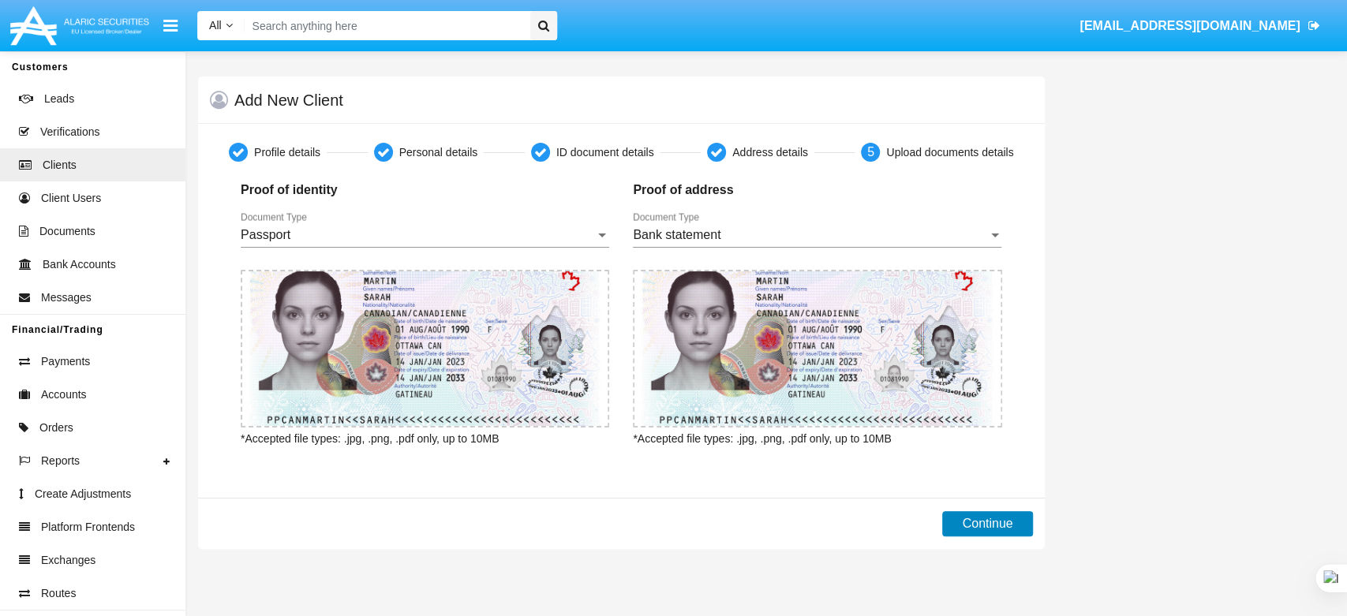
click at [987, 521] on button "Continue" at bounding box center [987, 523] width 90 height 25
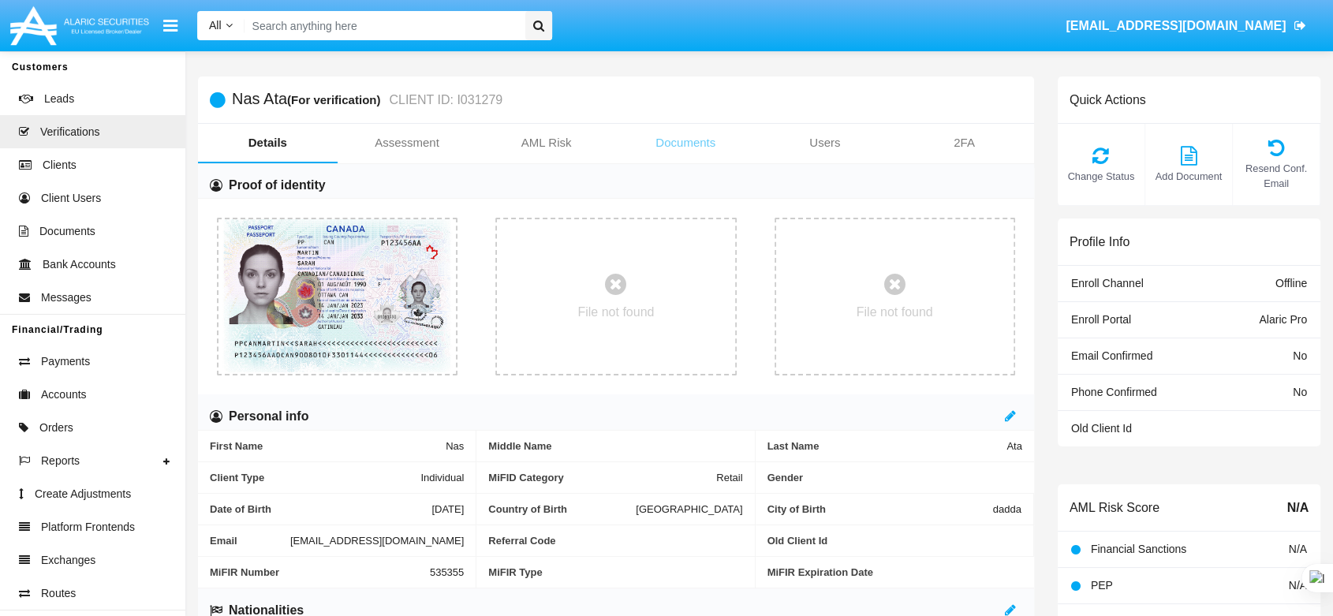
click at [698, 137] on link "Documents" at bounding box center [686, 143] width 140 height 38
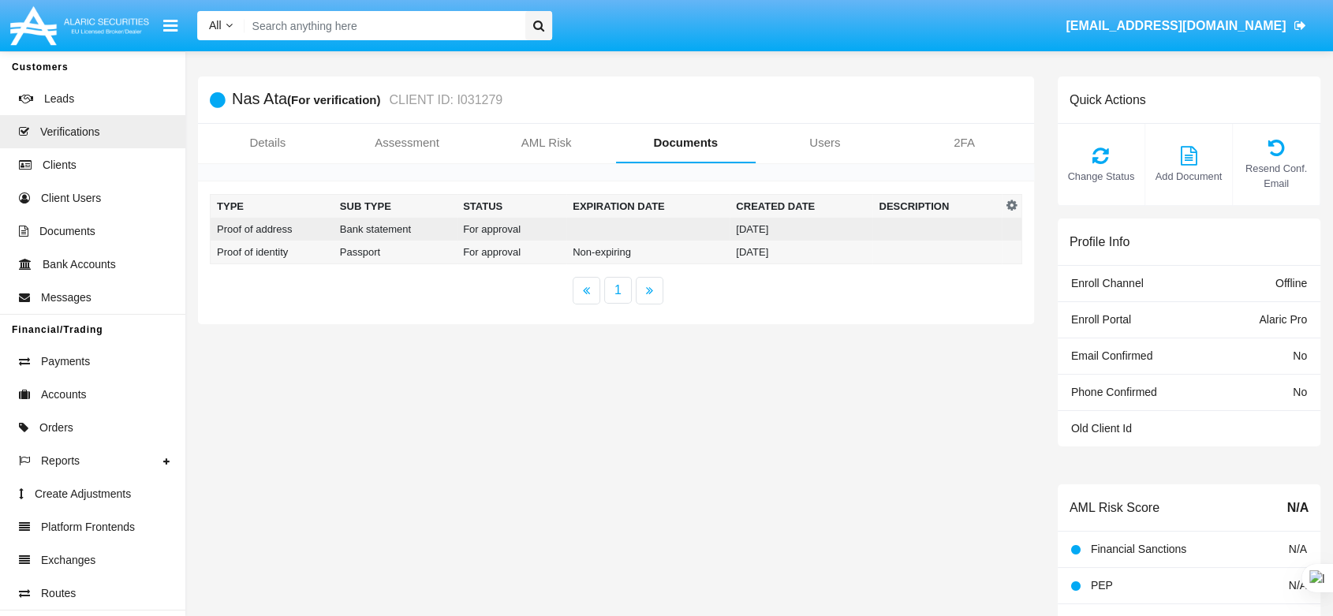
click at [593, 234] on td at bounding box center [647, 229] width 163 height 23
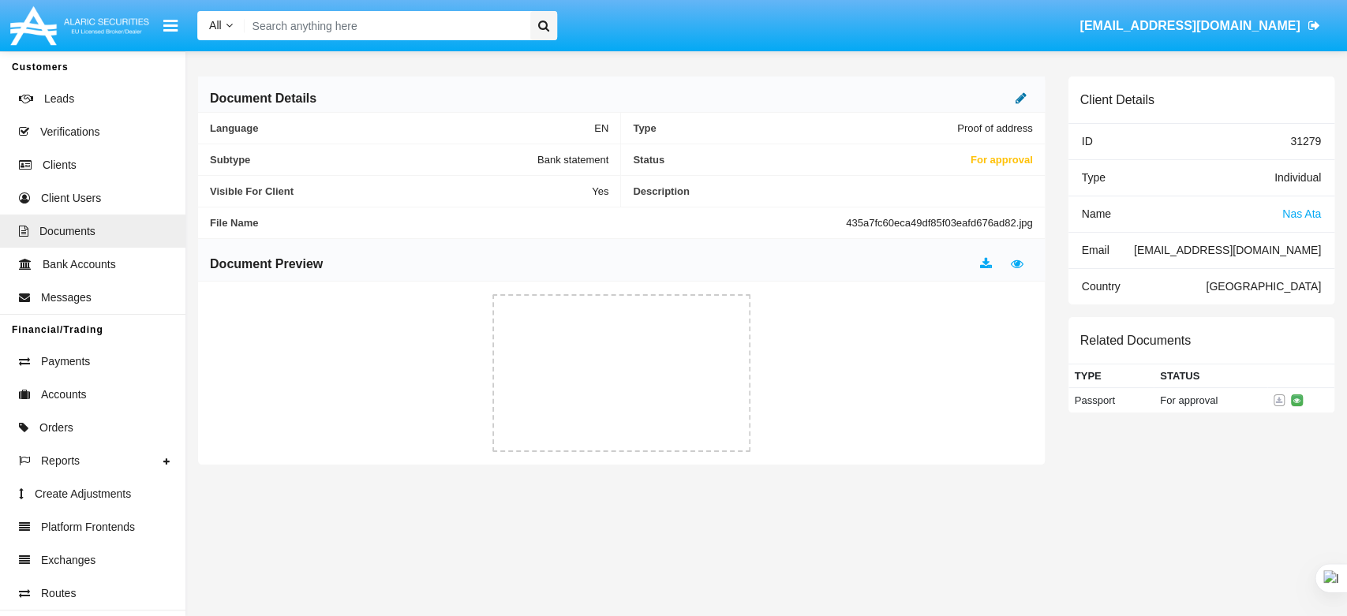
click at [1022, 93] on icon at bounding box center [1020, 98] width 11 height 13
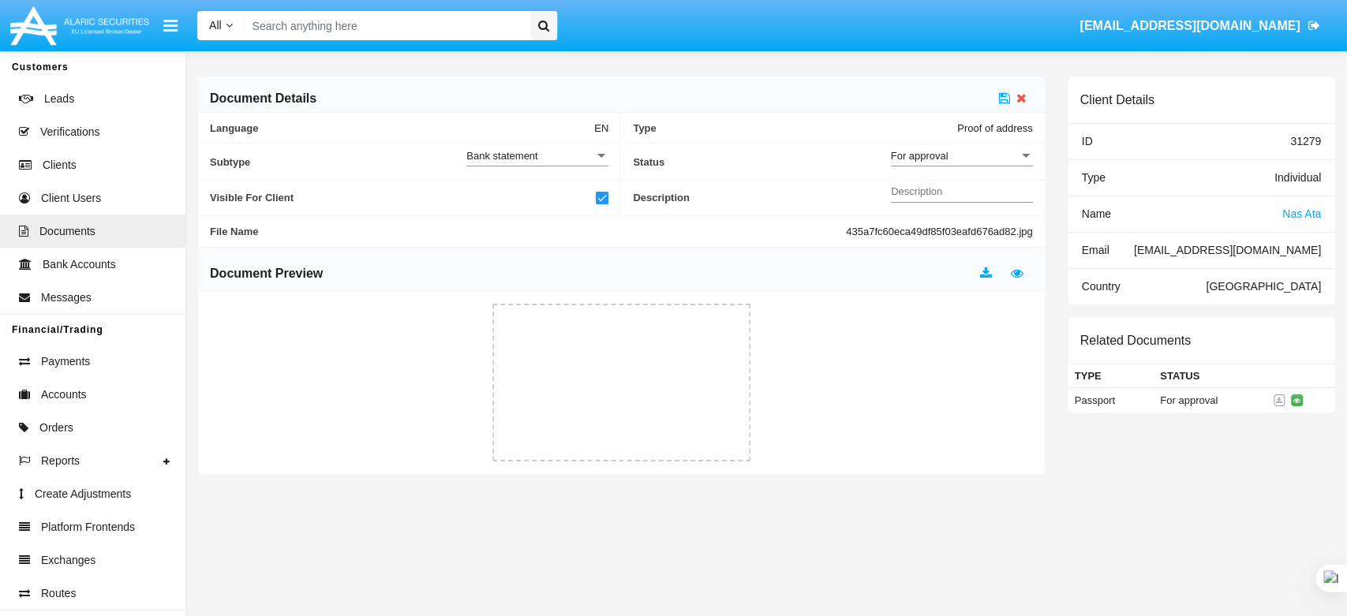
click at [978, 148] on div "For approval Status" at bounding box center [962, 151] width 142 height 30
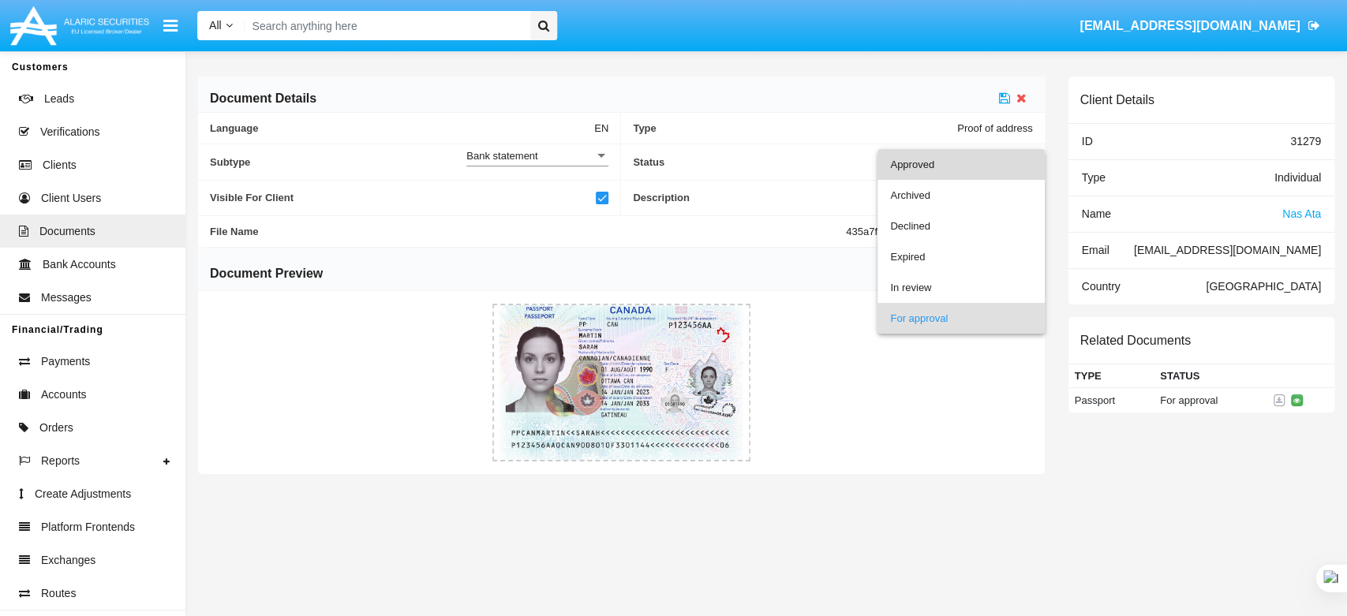
click at [965, 162] on span "Approved" at bounding box center [961, 164] width 142 height 31
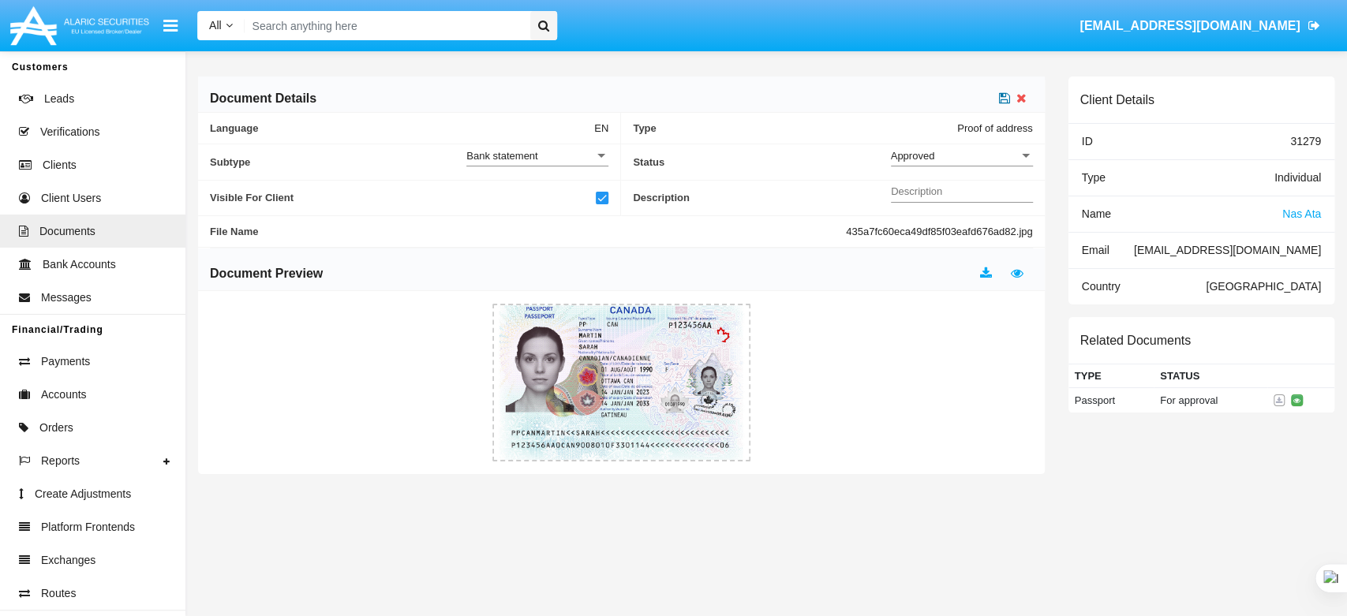
click at [1003, 99] on icon at bounding box center [1004, 98] width 11 height 13
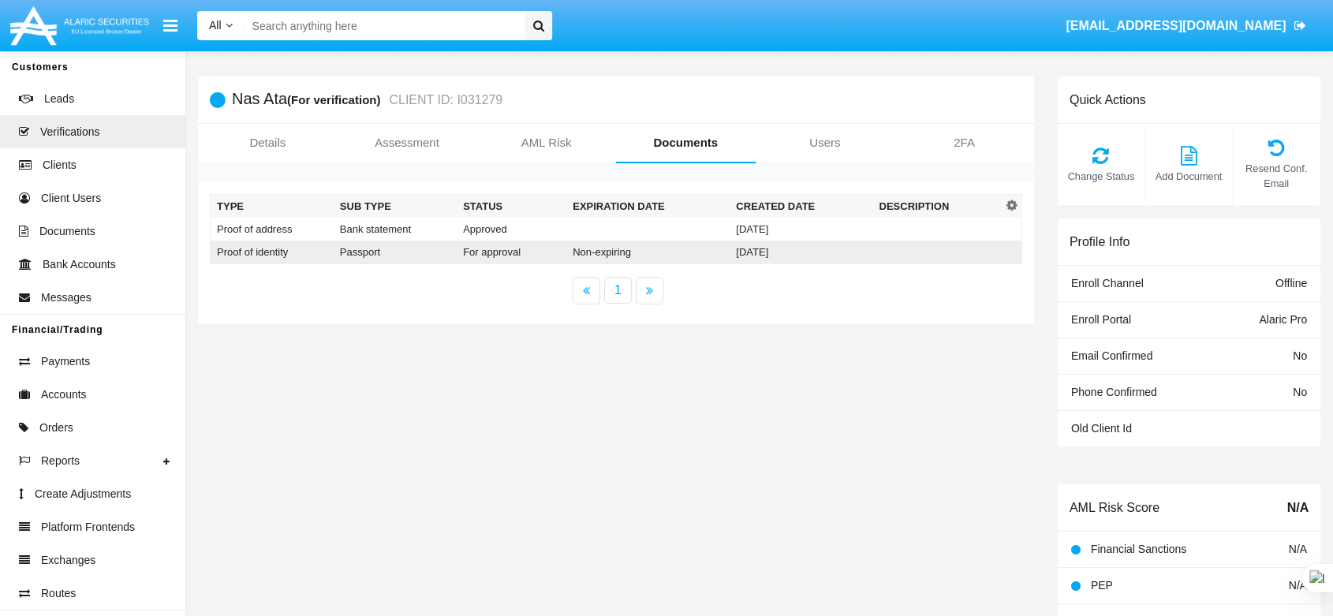
click at [667, 245] on td "Non-expiring" at bounding box center [647, 253] width 163 height 24
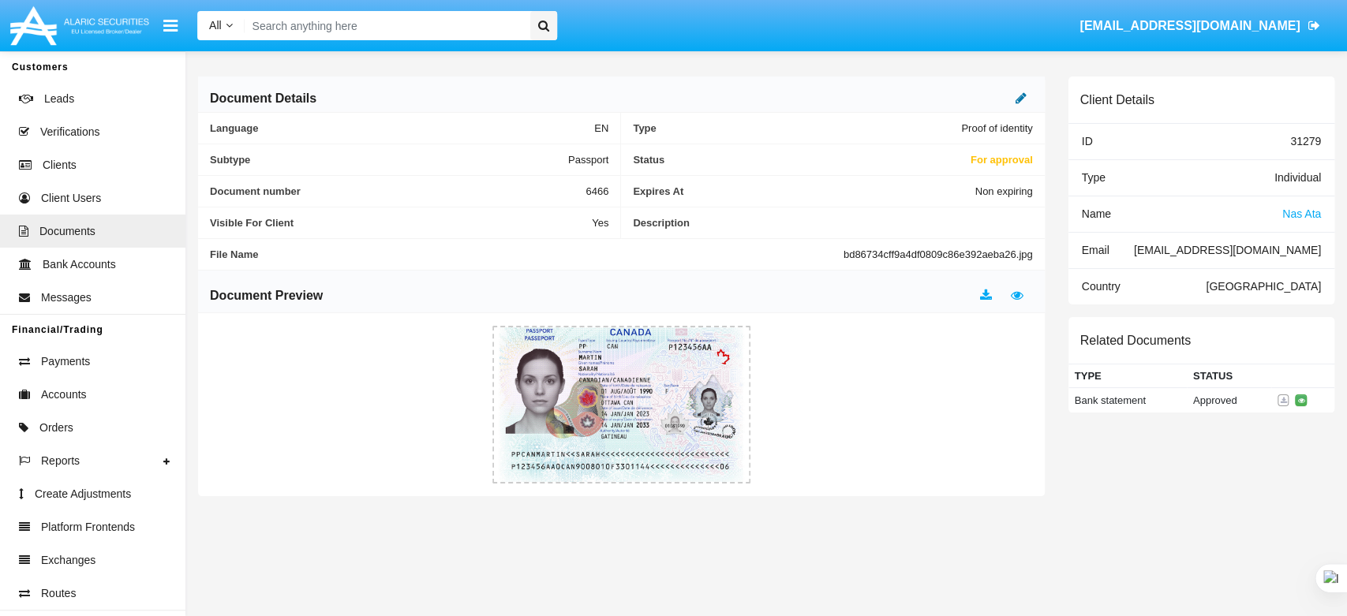
click at [1017, 93] on icon at bounding box center [1020, 98] width 11 height 13
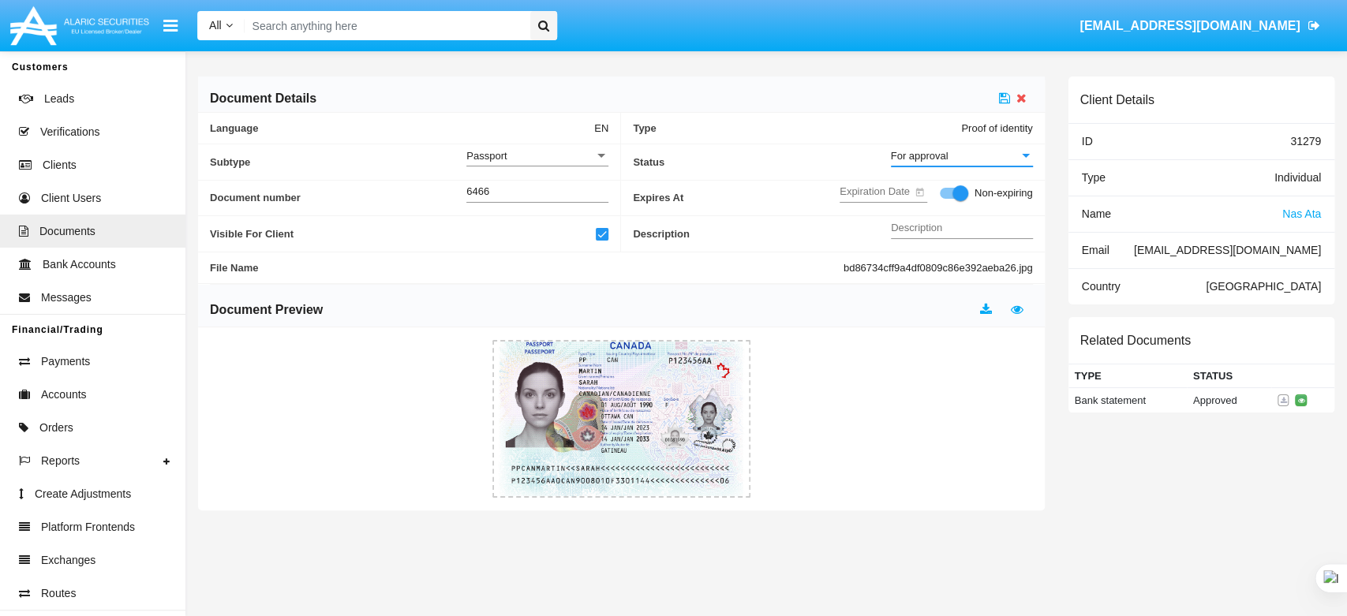
click at [920, 157] on span "For approval" at bounding box center [920, 156] width 58 height 12
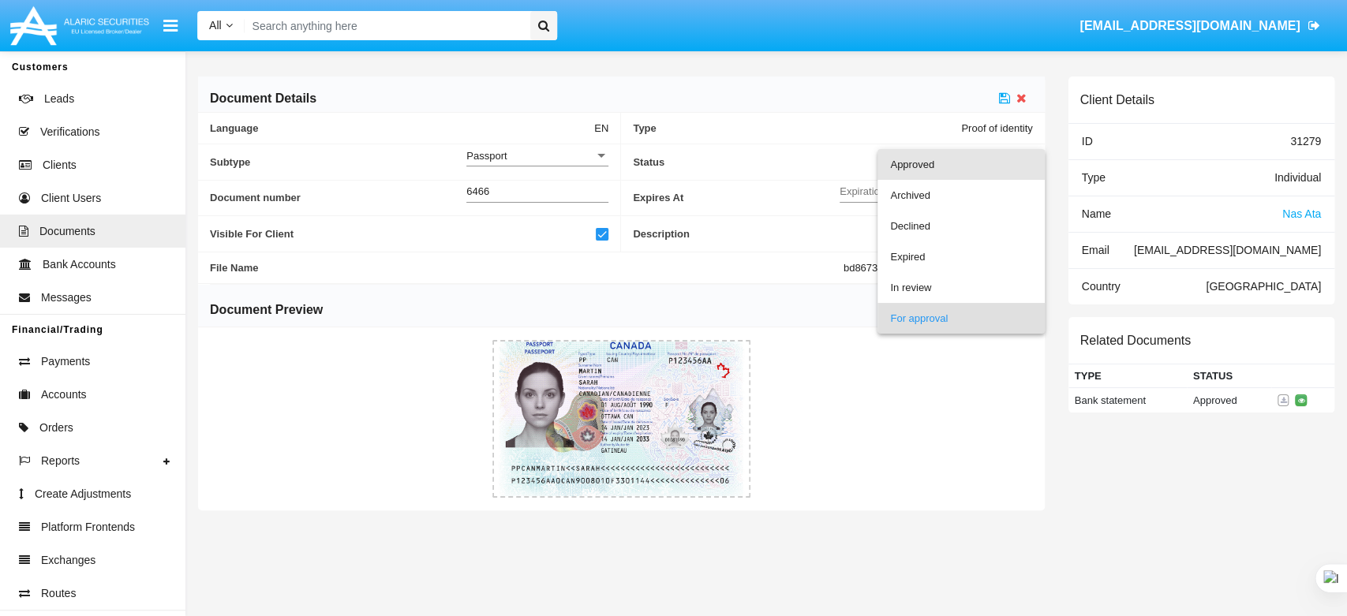
click at [923, 174] on span "Approved" at bounding box center [961, 164] width 142 height 31
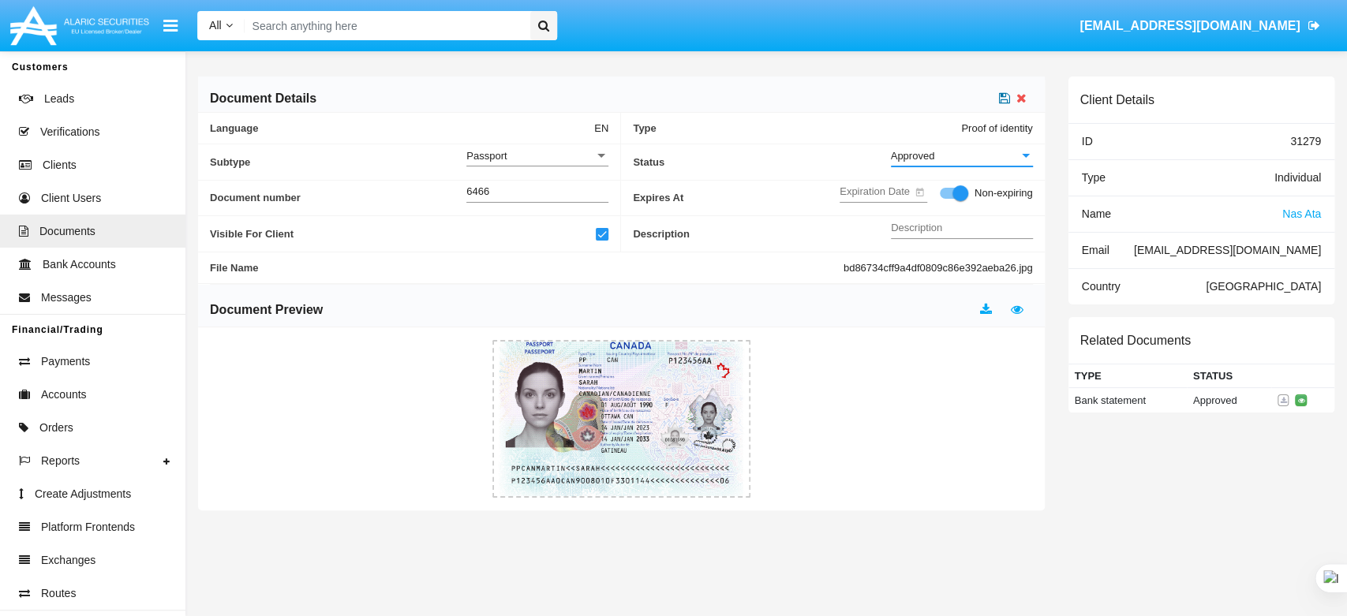
click at [1004, 96] on icon at bounding box center [1004, 98] width 11 height 13
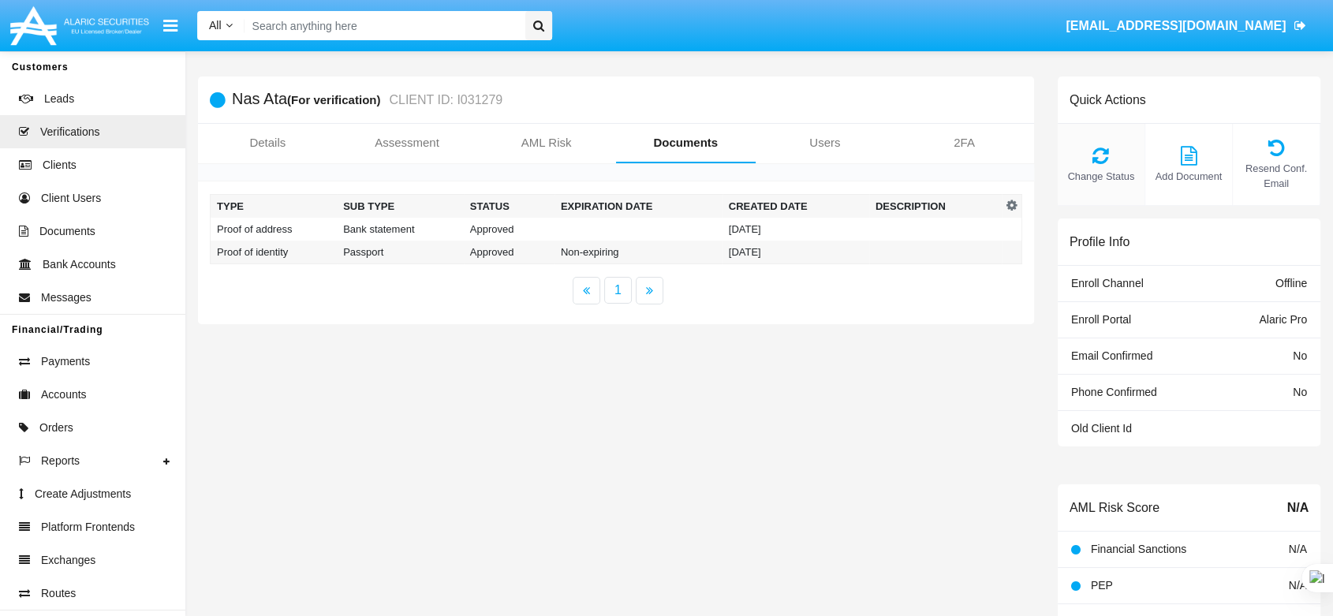
click at [1090, 161] on icon at bounding box center [1101, 155] width 71 height 19
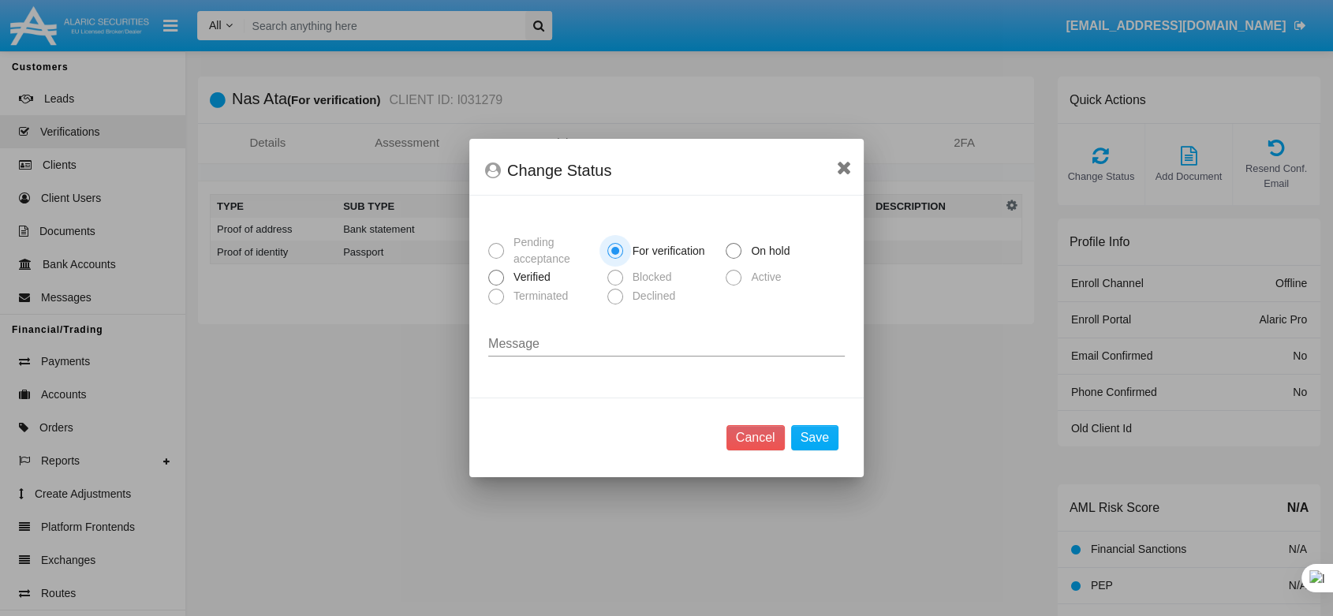
click at [536, 283] on span "Verified" at bounding box center [529, 277] width 50 height 17
click at [496, 286] on input "Verified" at bounding box center [495, 286] width 1 height 1
radio input "true"
click at [813, 432] on button "Save" at bounding box center [814, 437] width 47 height 25
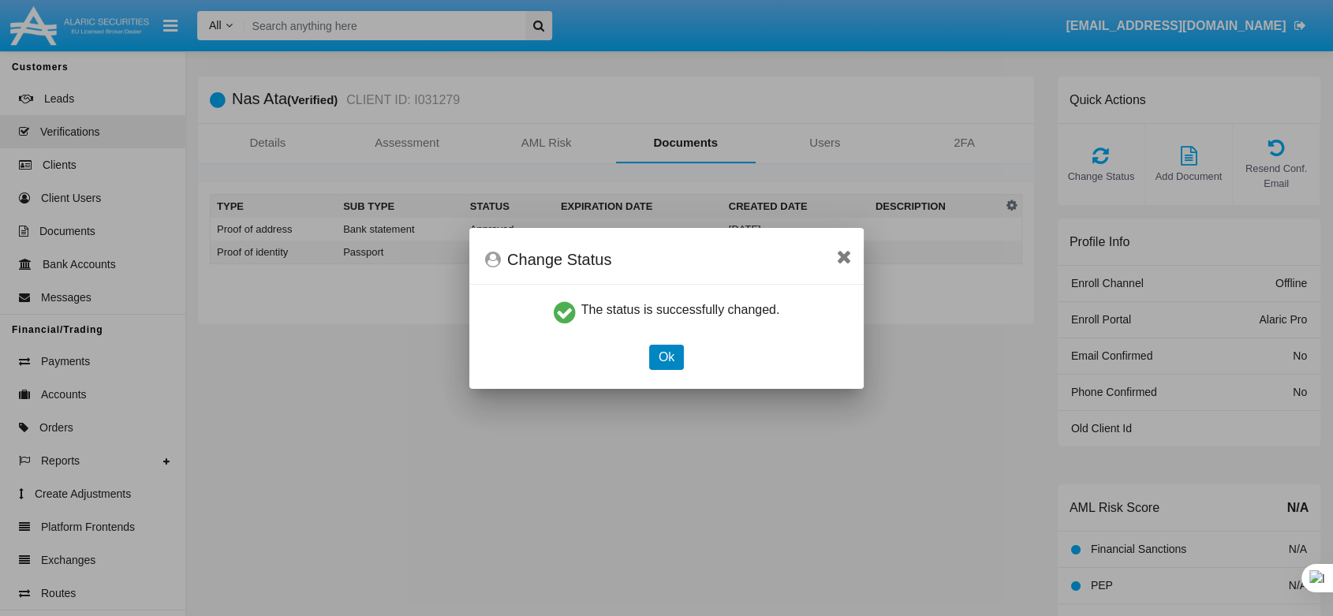
click at [664, 349] on button "Ok" at bounding box center [666, 357] width 35 height 25
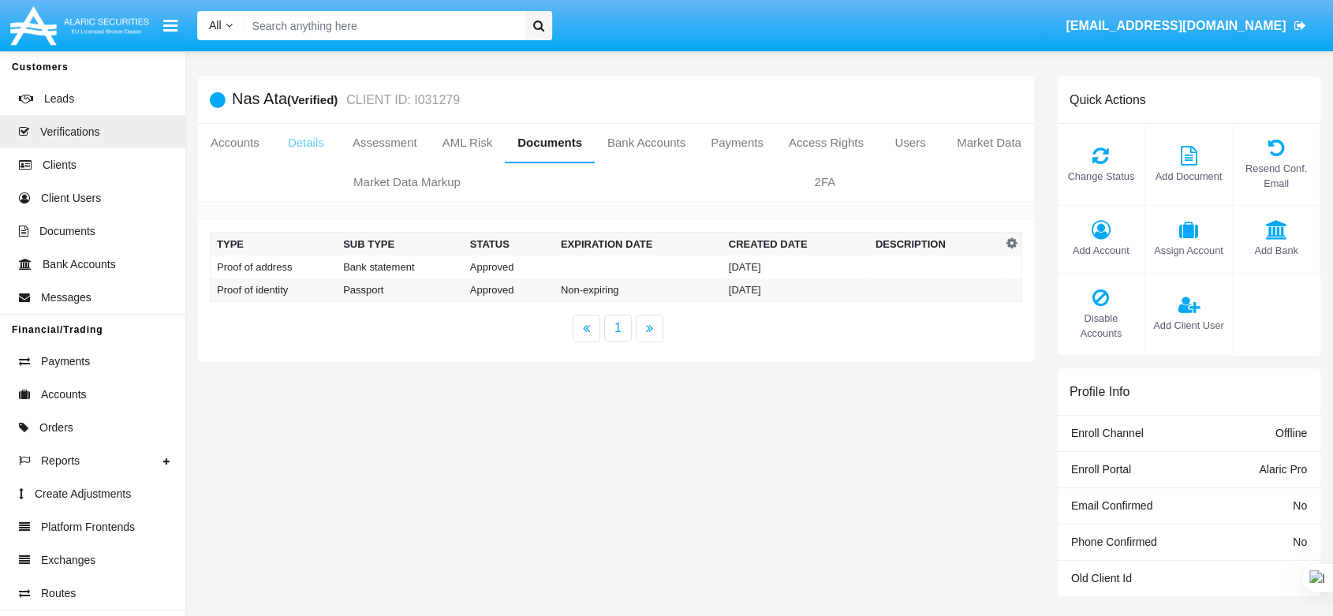
click at [316, 125] on link "Details" at bounding box center [306, 143] width 68 height 38
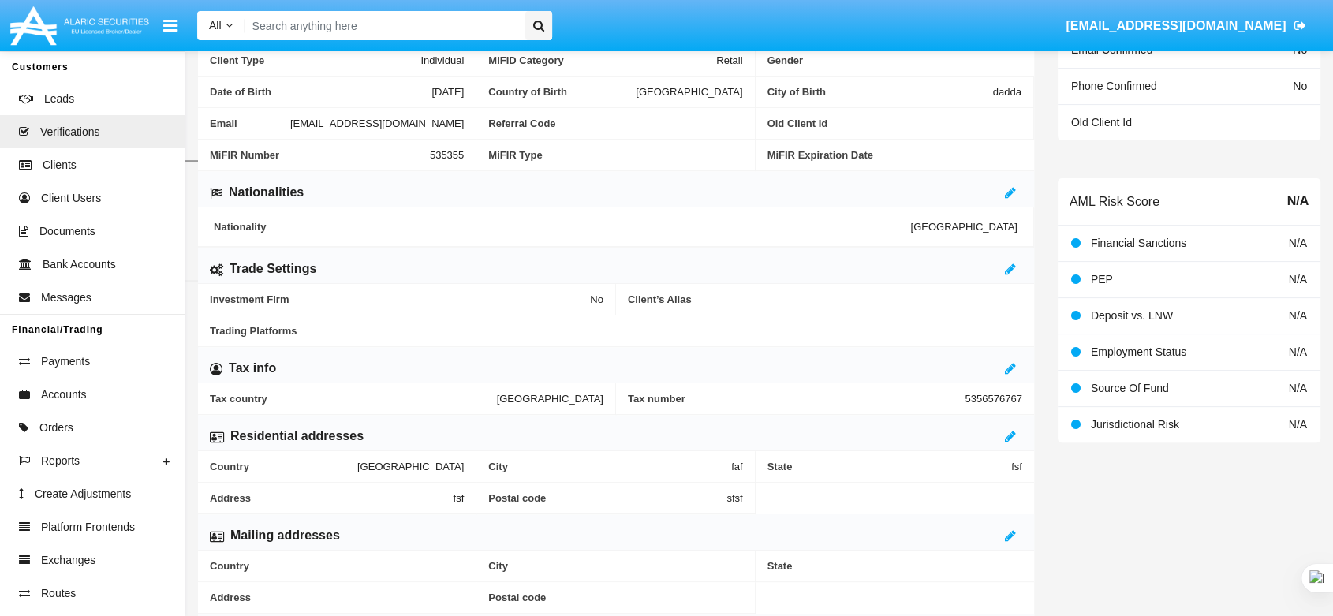
scroll to position [525, 0]
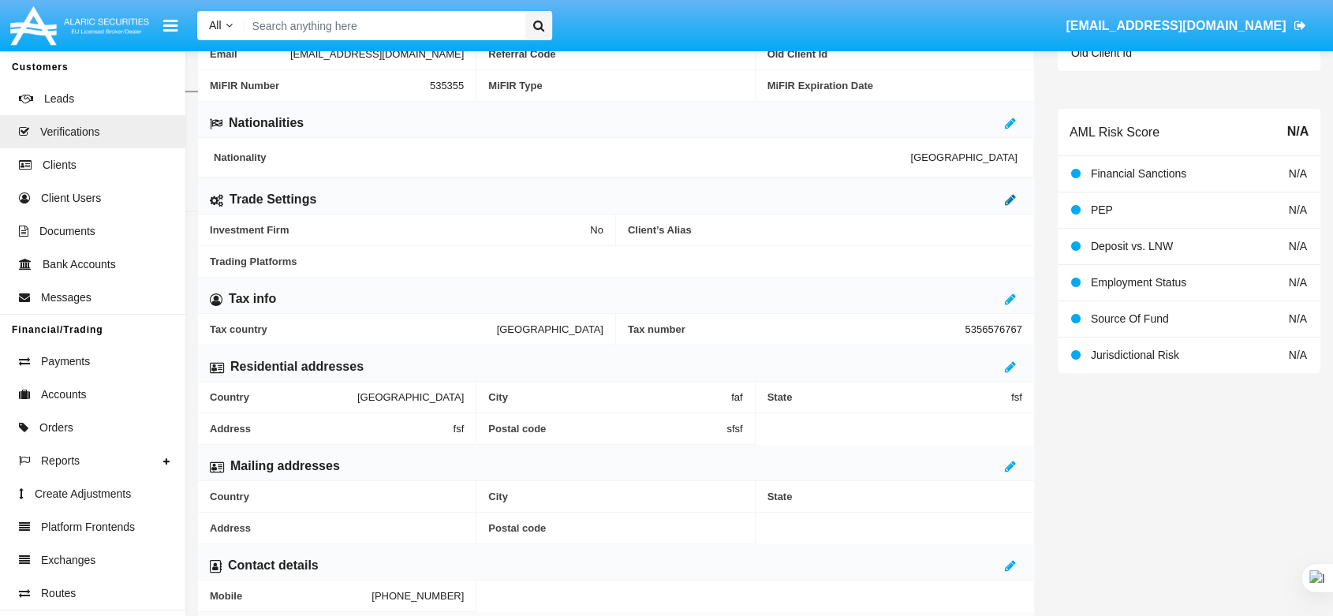
click at [1005, 201] on icon at bounding box center [1010, 199] width 11 height 13
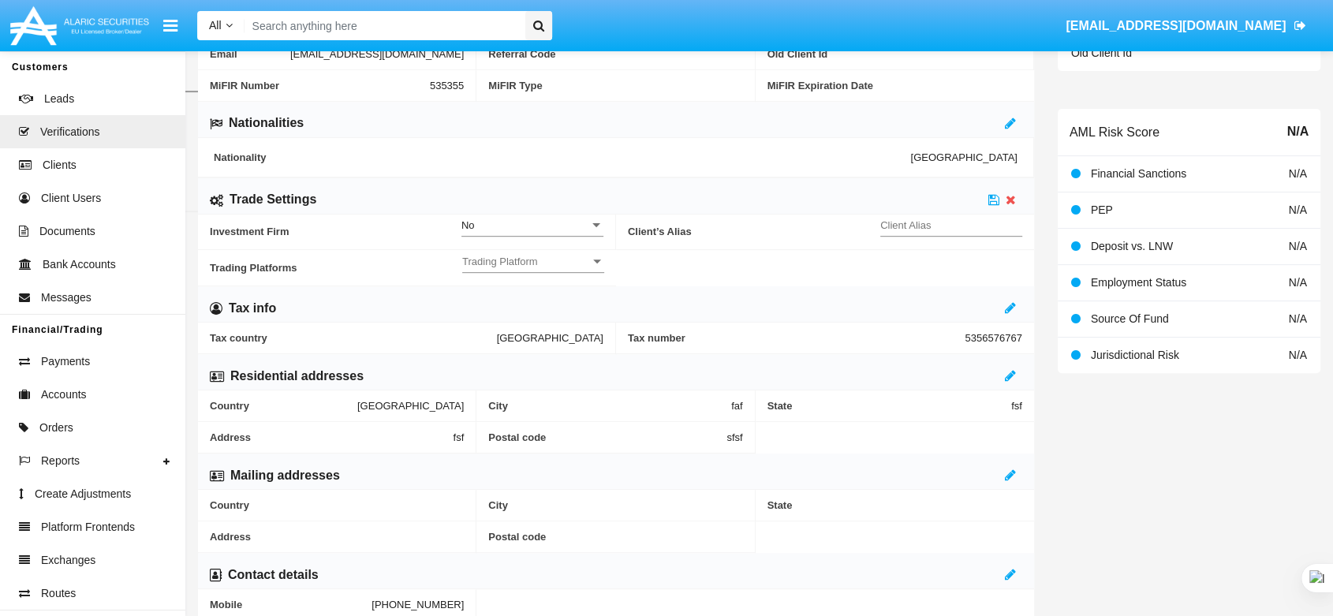
click at [928, 226] on input "Client Alias" at bounding box center [952, 225] width 142 height 13
type input "TEST"
click at [581, 257] on span "Trading Platform" at bounding box center [526, 261] width 128 height 13
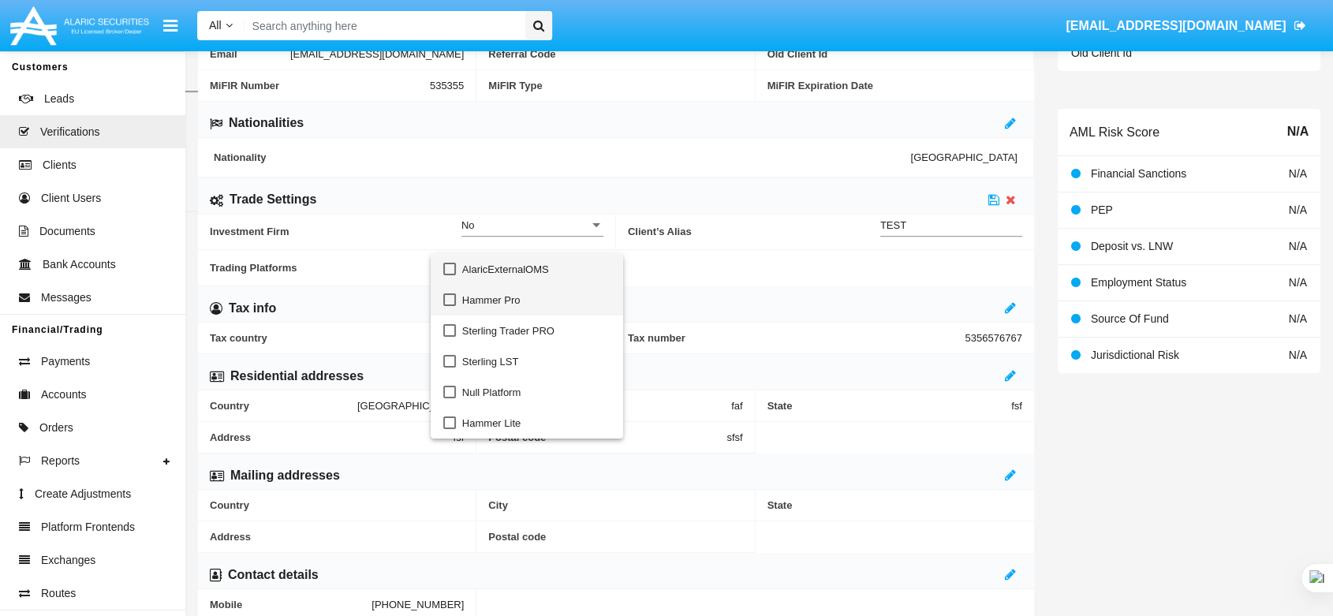
click at [518, 297] on span "Hammer Pro" at bounding box center [536, 300] width 148 height 31
click at [967, 195] on div at bounding box center [666, 308] width 1333 height 616
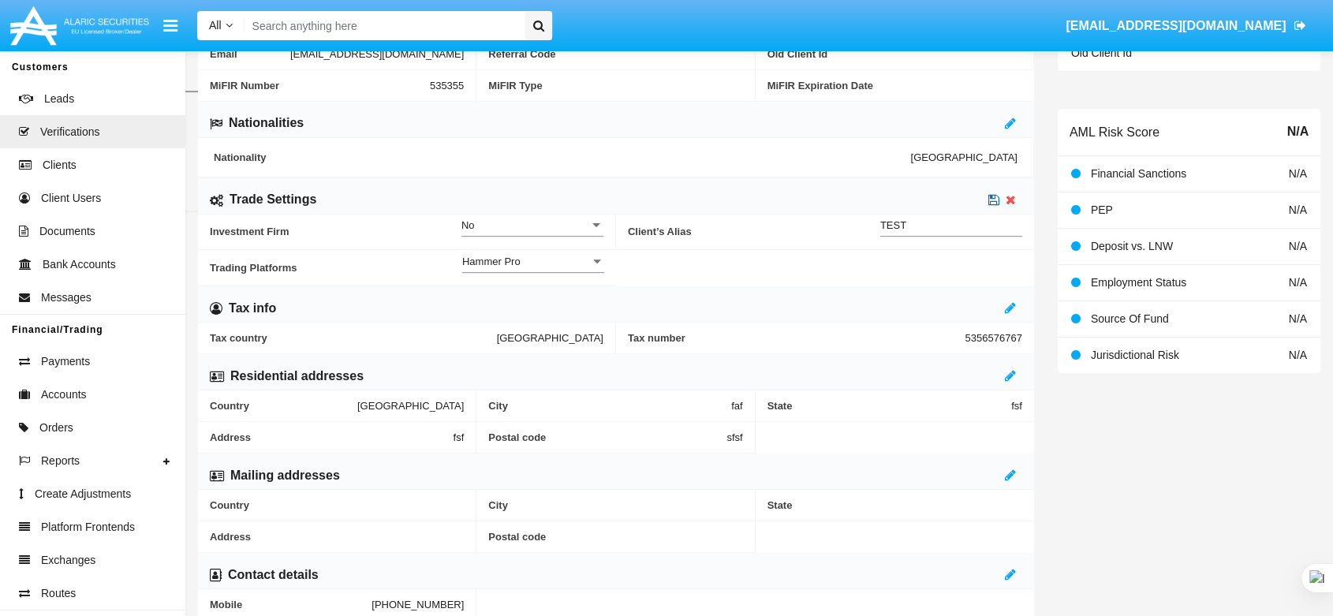
click at [997, 197] on icon at bounding box center [994, 199] width 11 height 13
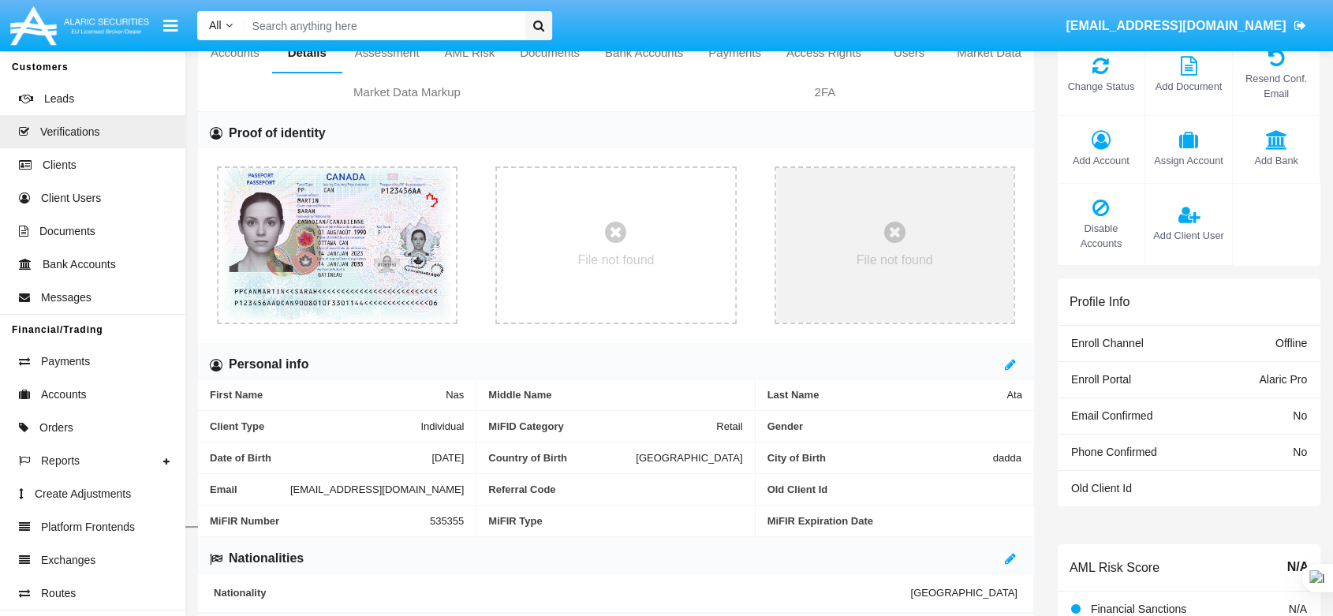
scroll to position [0, 0]
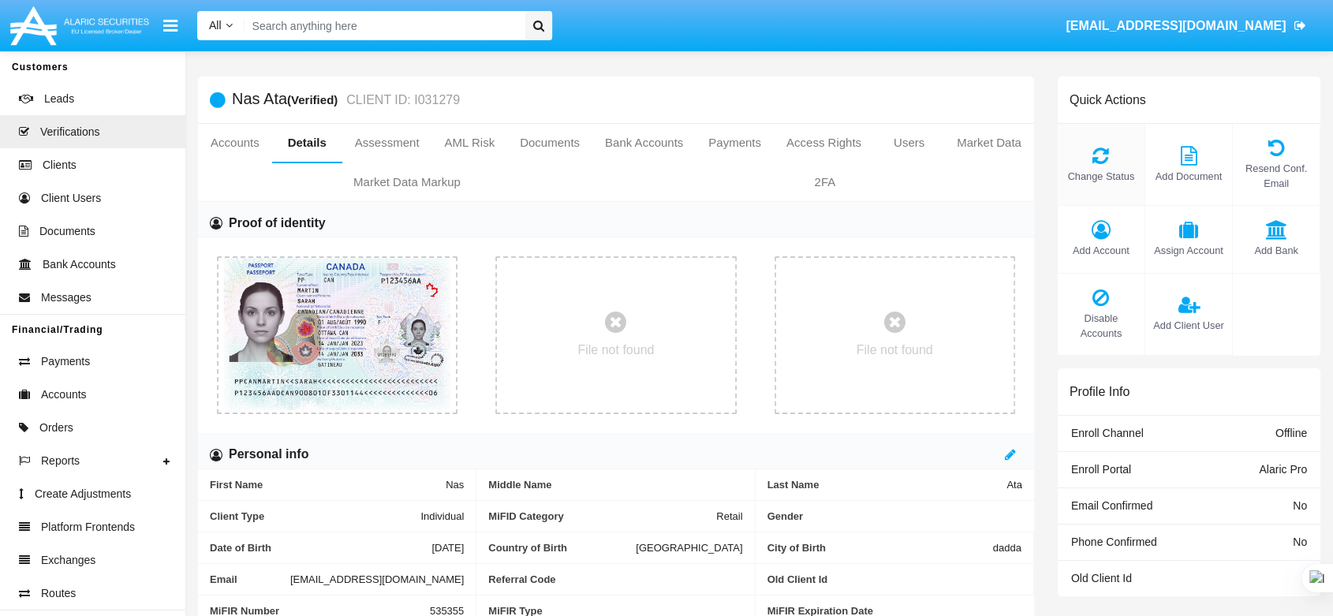
click at [1103, 150] on icon at bounding box center [1101, 155] width 71 height 19
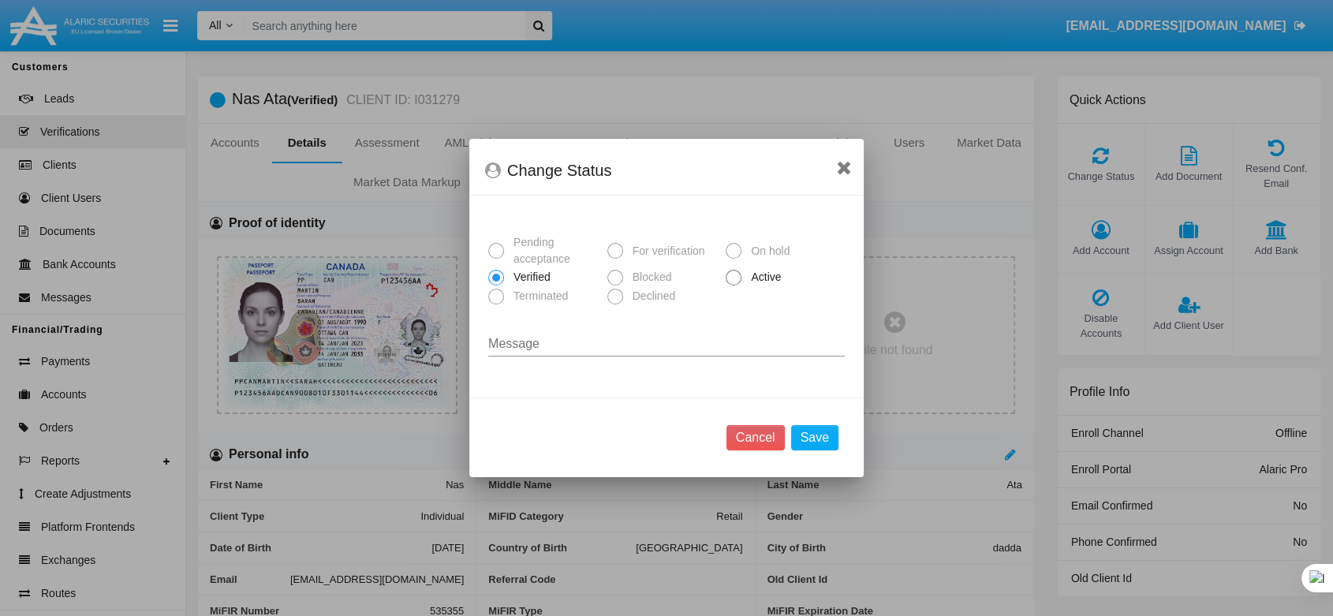
click at [732, 278] on span at bounding box center [734, 278] width 16 height 16
click at [733, 286] on input "Active" at bounding box center [733, 286] width 1 height 1
radio input "true"
click at [817, 426] on div "Cancel Save" at bounding box center [666, 438] width 394 height 80
click at [817, 426] on button "Save" at bounding box center [814, 437] width 47 height 25
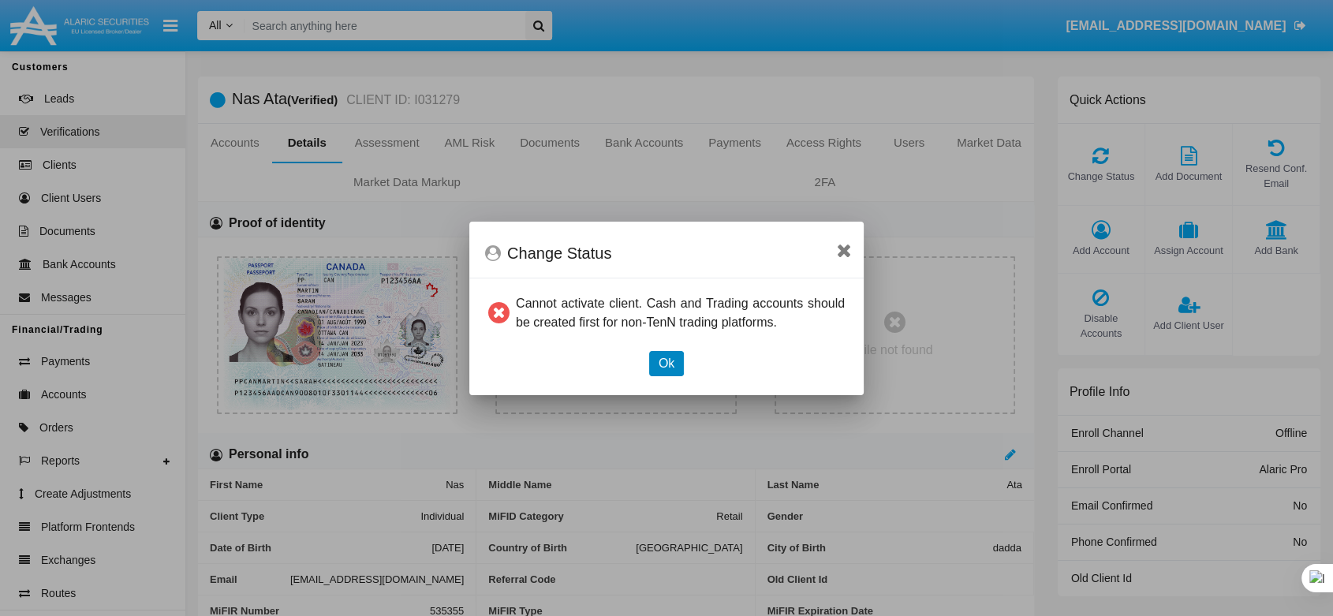
click at [660, 373] on button "Ok" at bounding box center [666, 363] width 35 height 25
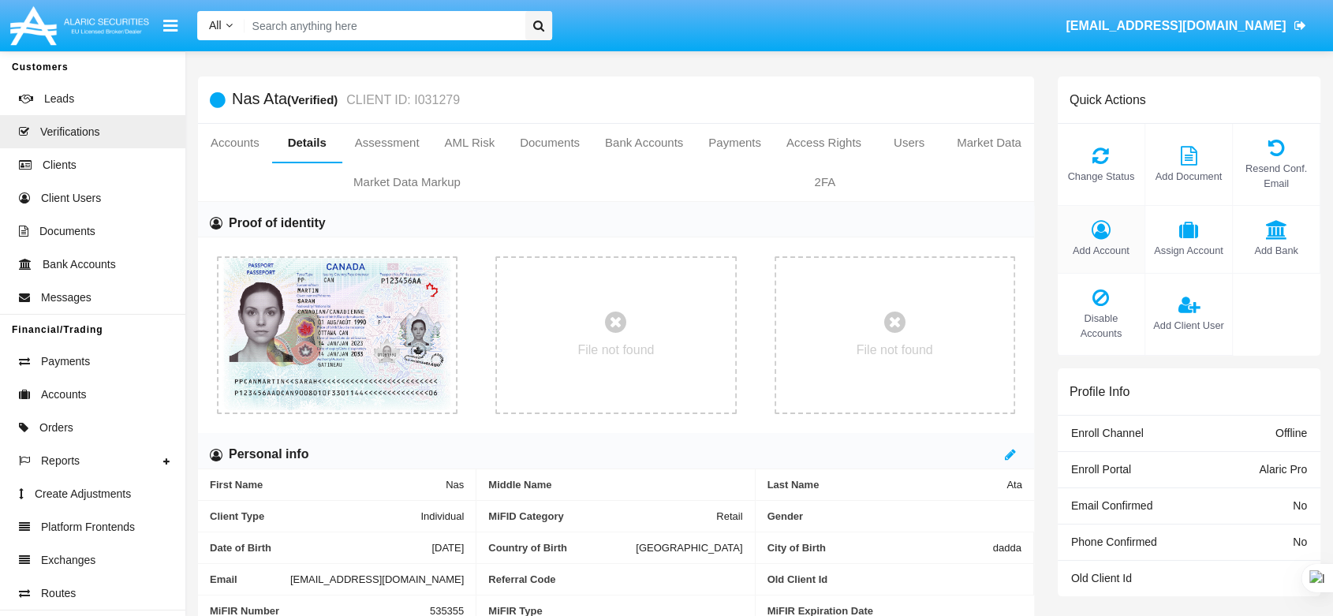
click at [1102, 237] on icon at bounding box center [1101, 229] width 71 height 19
click at [1105, 226] on icon at bounding box center [1101, 229] width 71 height 19
click at [1105, 238] on icon at bounding box center [1101, 229] width 71 height 19
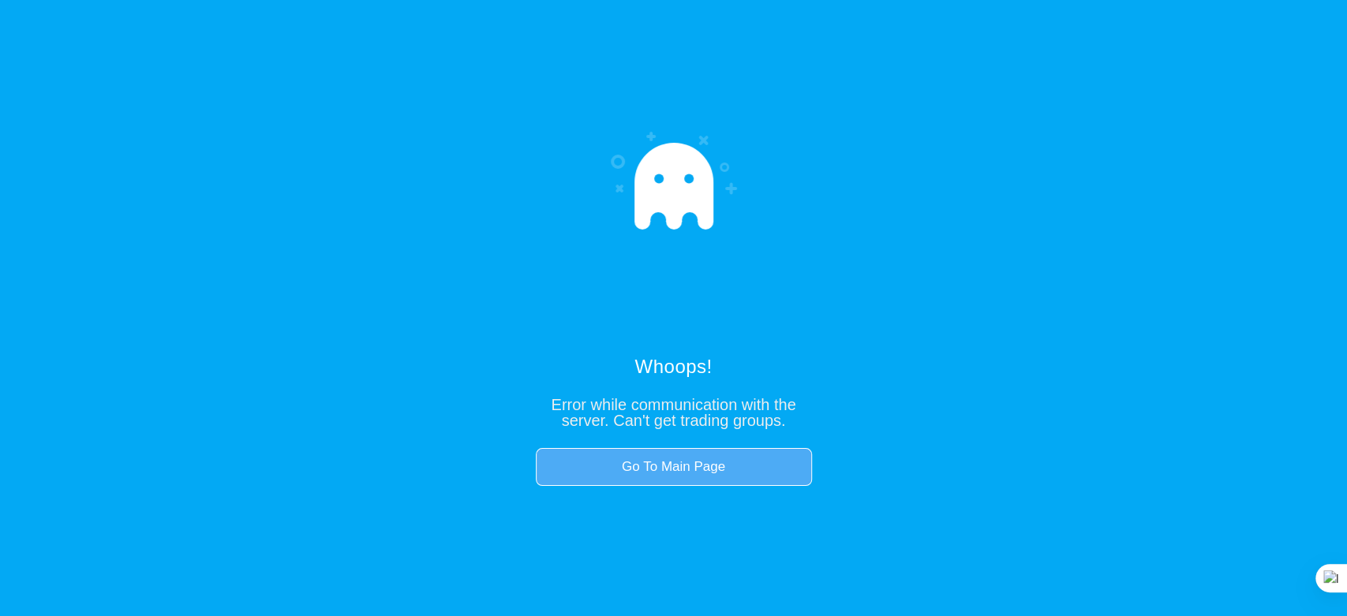
click at [677, 462] on link "Go To Main Page" at bounding box center [674, 467] width 276 height 38
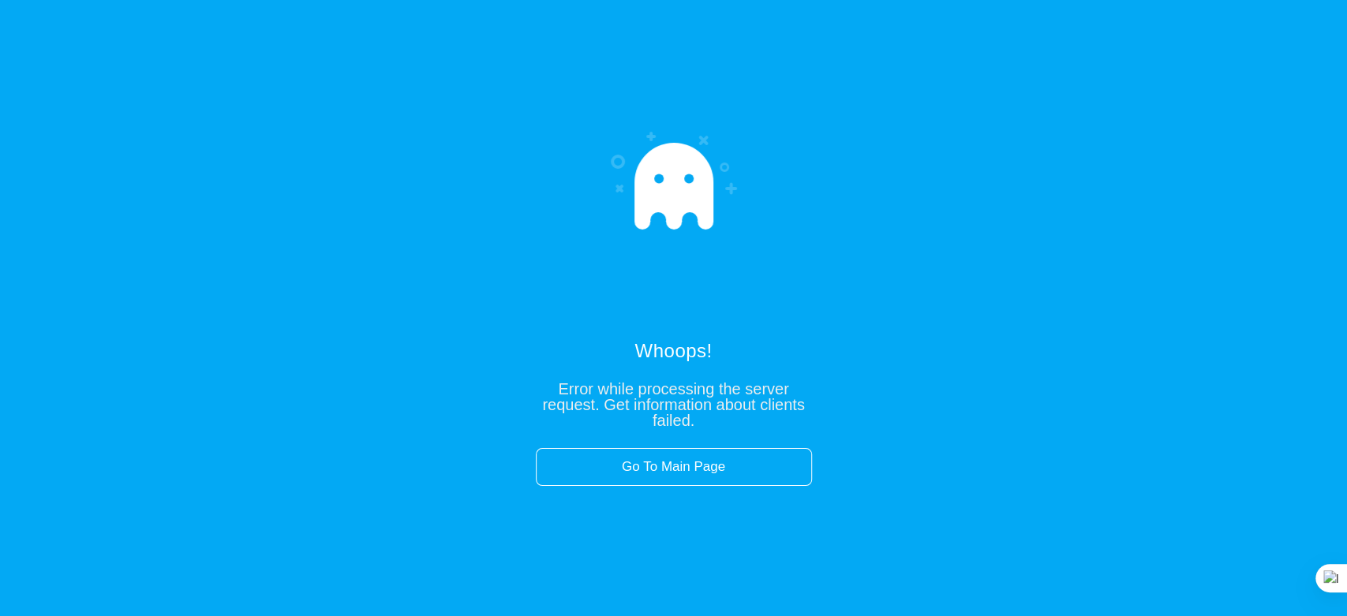
click at [657, 432] on div "Whoops! Error while processing the server request. Get information about client…" at bounding box center [674, 411] width 276 height 149
click at [656, 462] on link "Go To Main Page" at bounding box center [674, 467] width 276 height 38
